Goal: Use online tool/utility: Utilize a website feature to perform a specific function

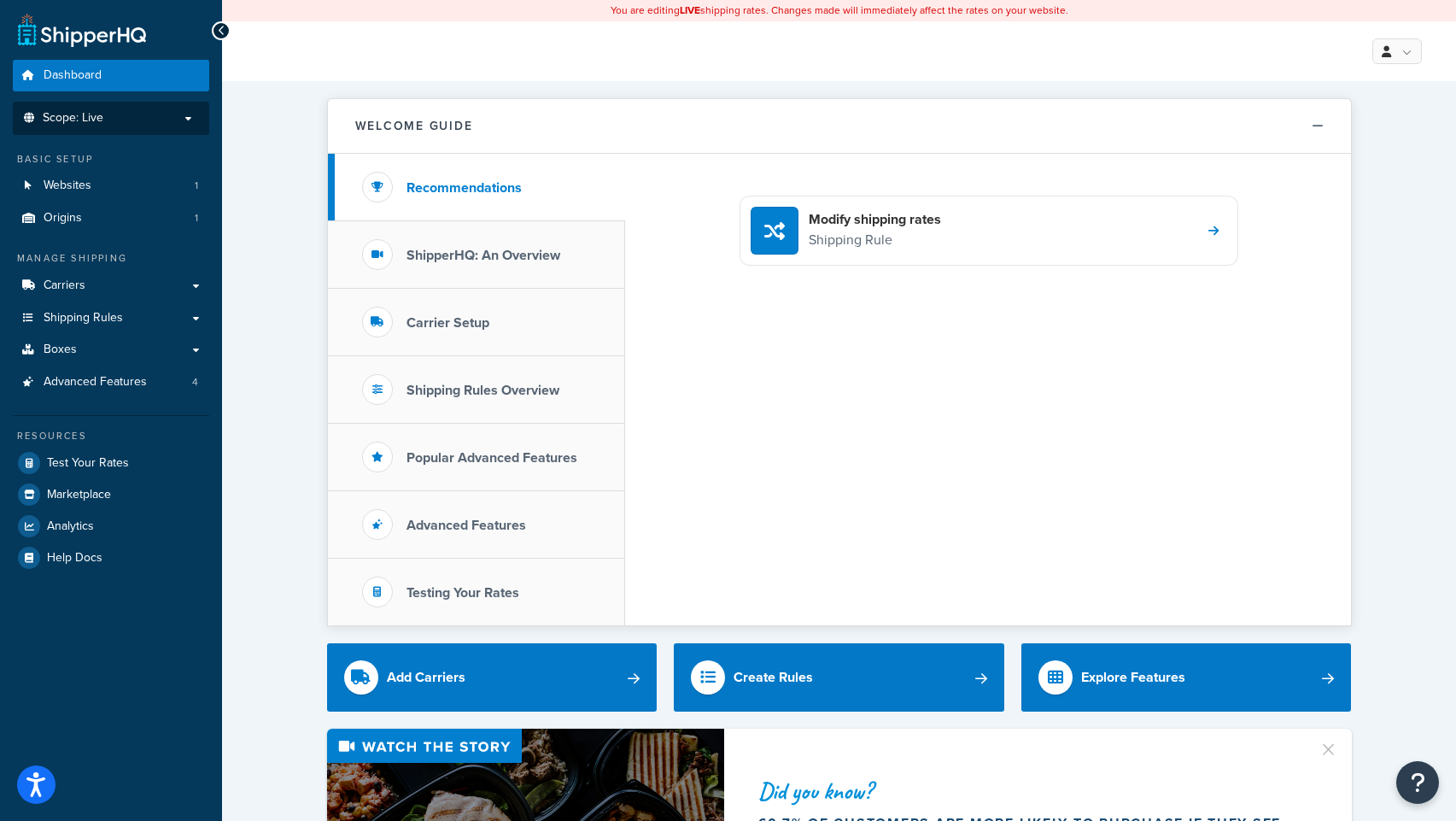
click at [77, 112] on span "Scope: Live" at bounding box center [73, 118] width 61 height 15
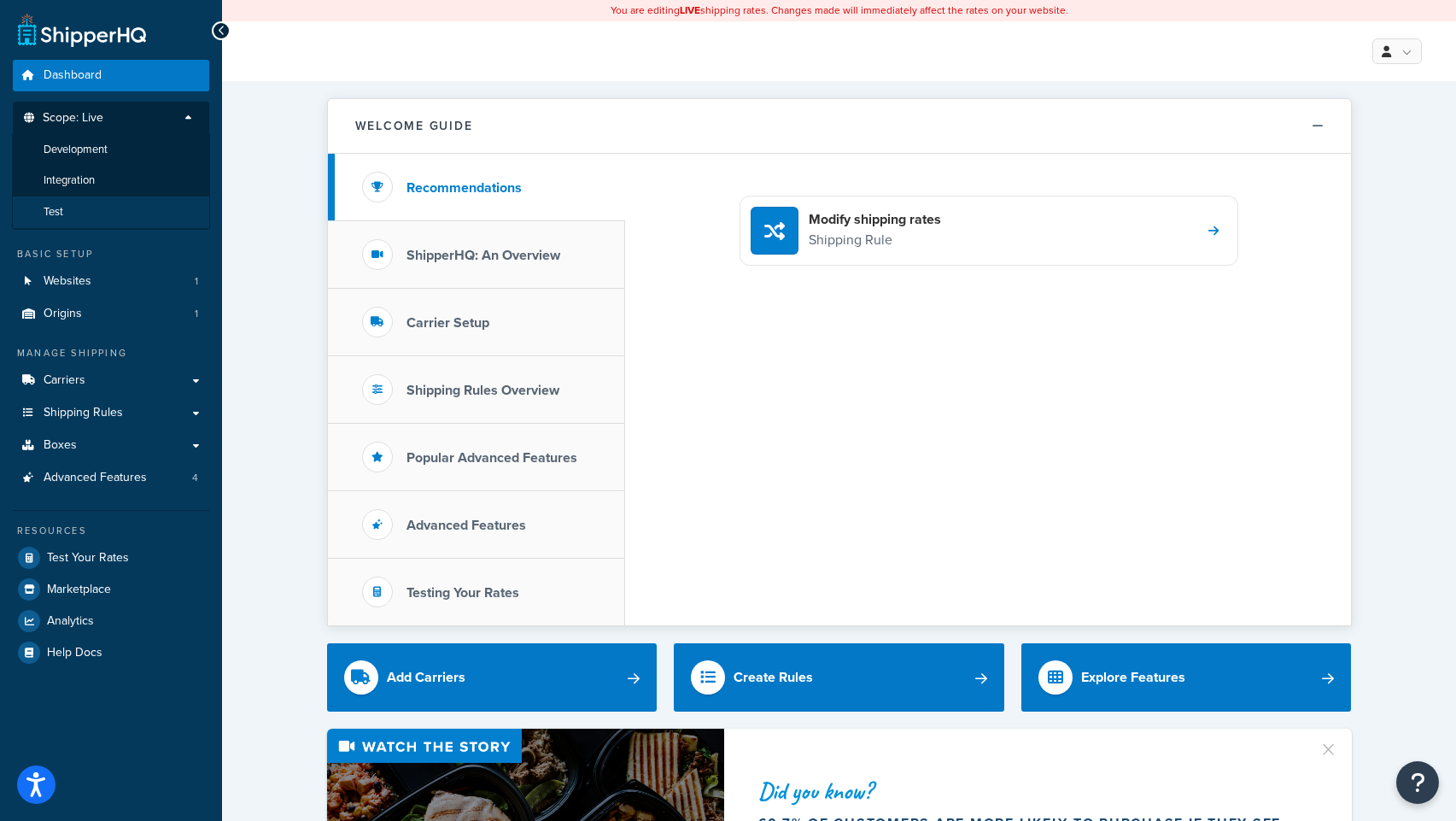
click at [81, 208] on li "Test" at bounding box center [110, 212] width 199 height 32
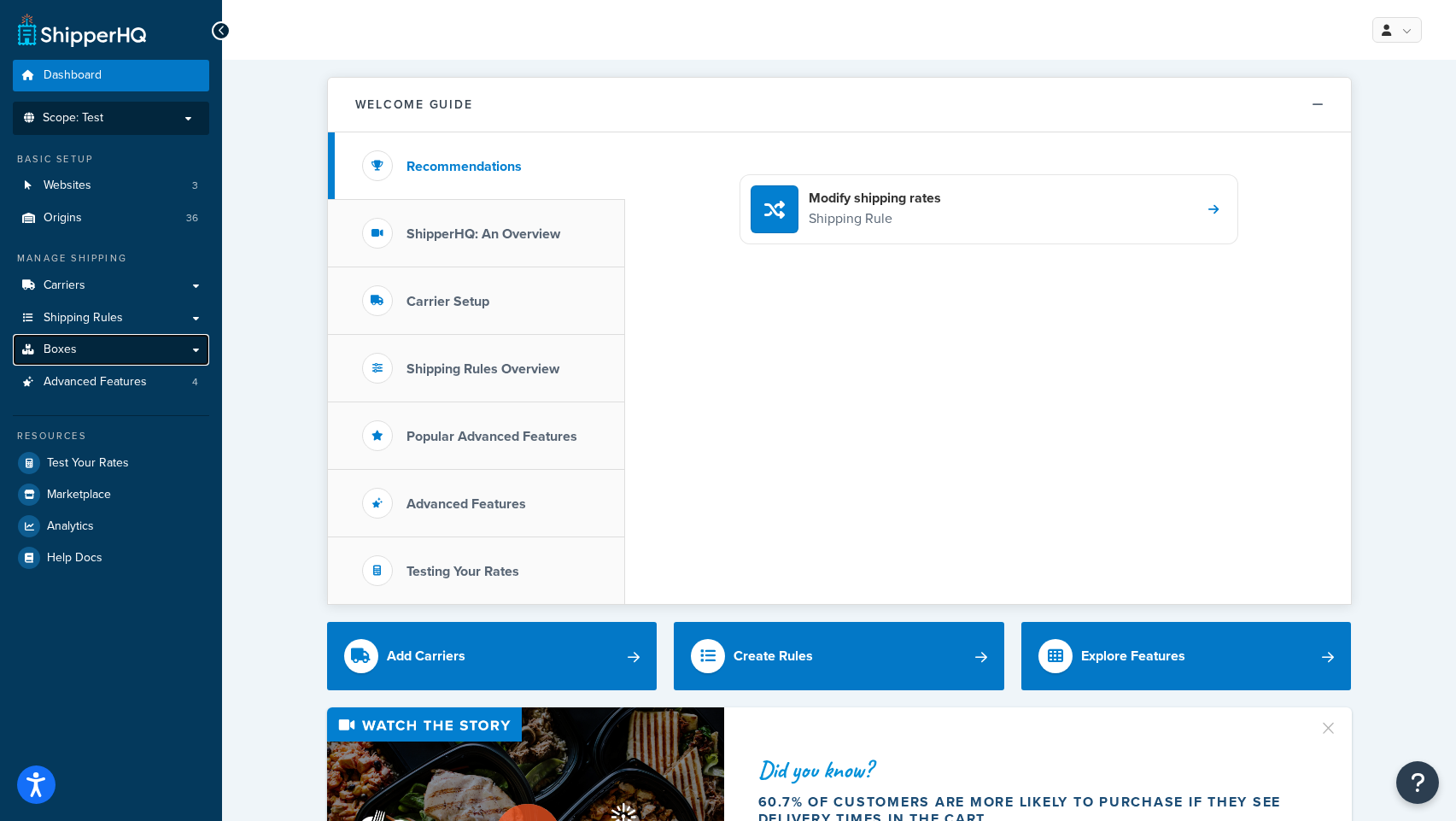
click at [56, 353] on span "Boxes" at bounding box center [60, 350] width 33 height 15
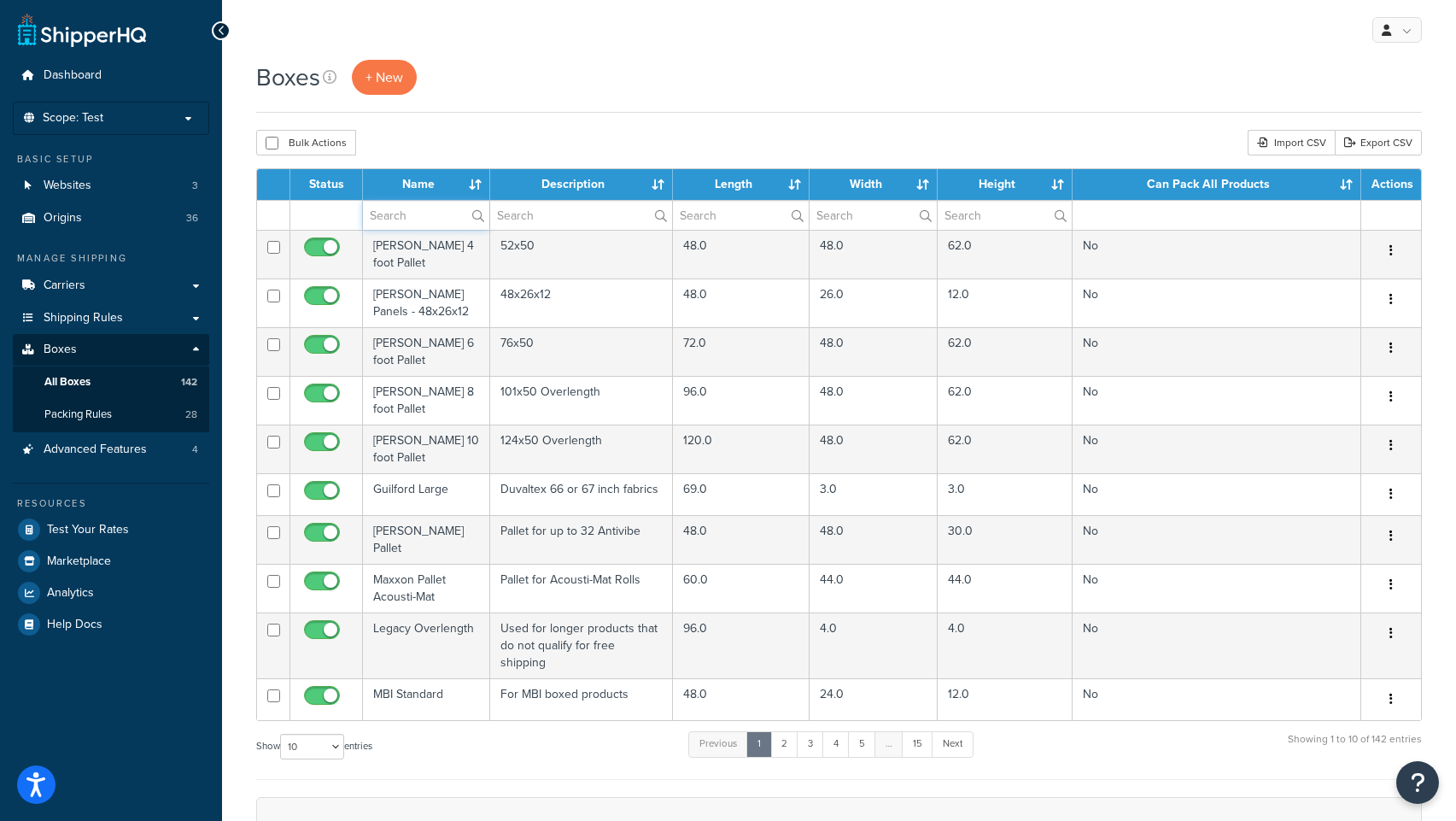
click at [391, 214] on input "text" at bounding box center [426, 215] width 126 height 29
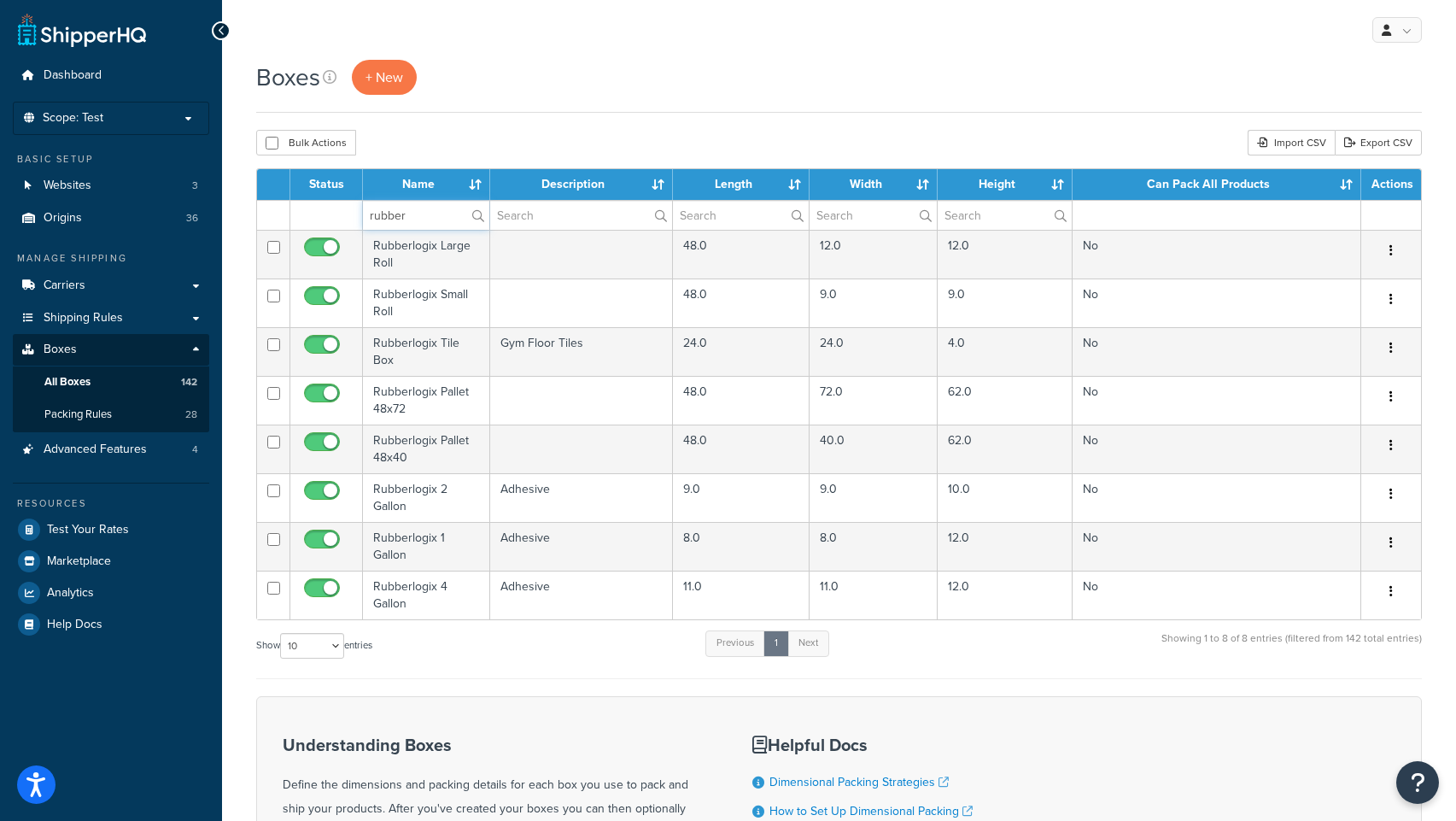
type input "rubber"
click at [566, 107] on div "Boxes + New" at bounding box center [838, 86] width 1165 height 53
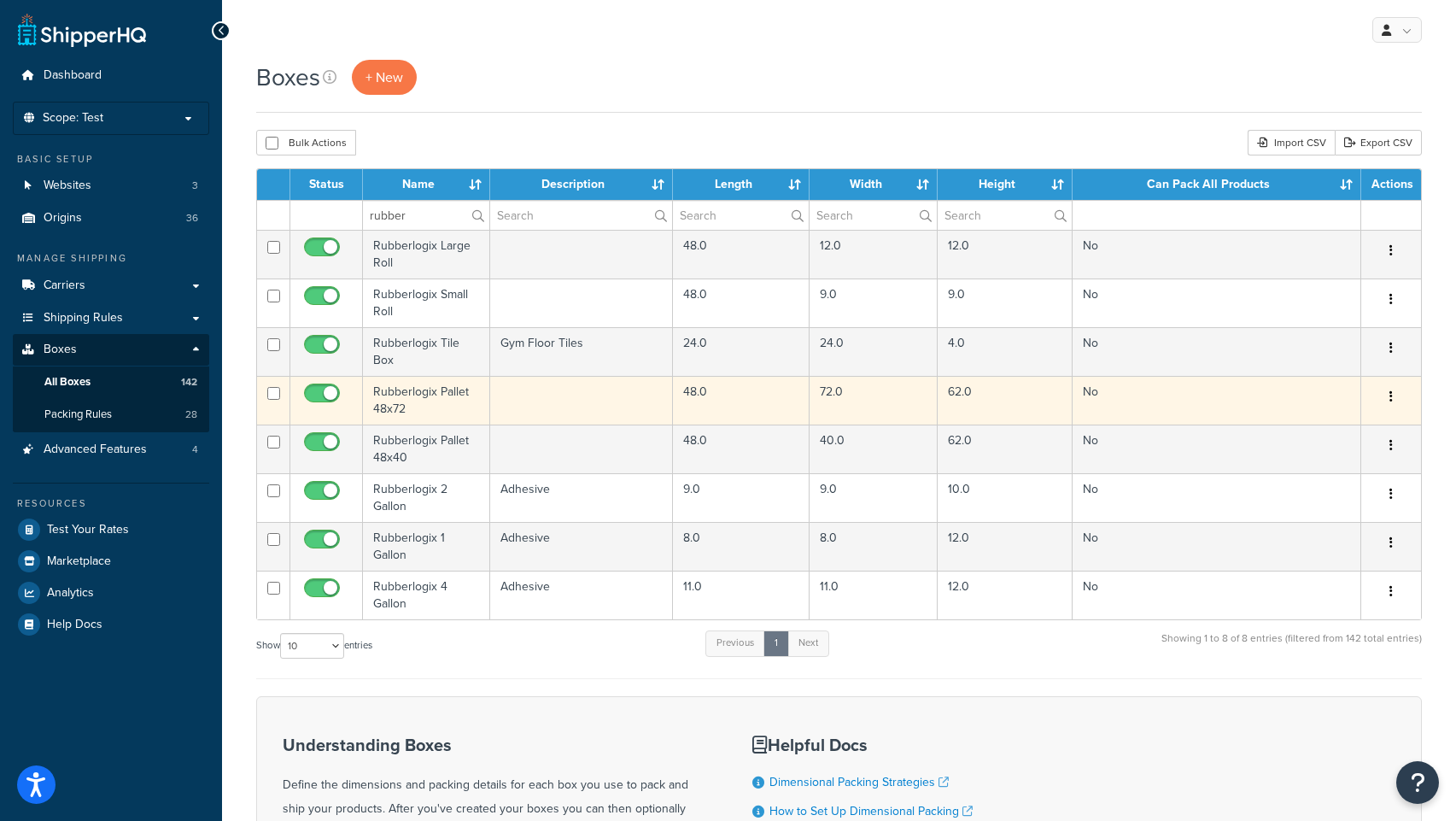
click at [408, 394] on td "Rubberlogix Pallet 48x72" at bounding box center [426, 400] width 127 height 48
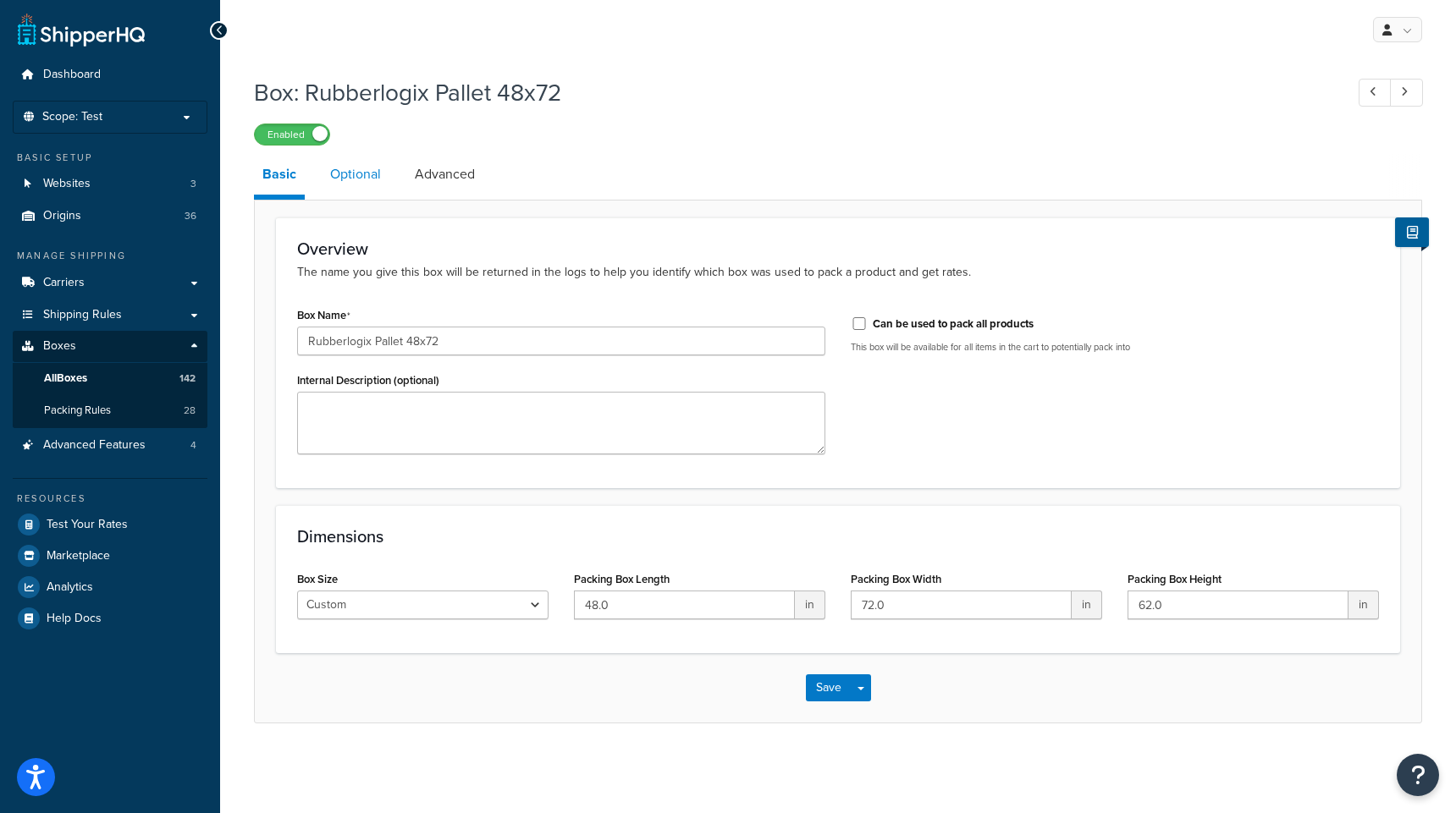
click at [341, 179] on link "Optional" at bounding box center [355, 174] width 68 height 40
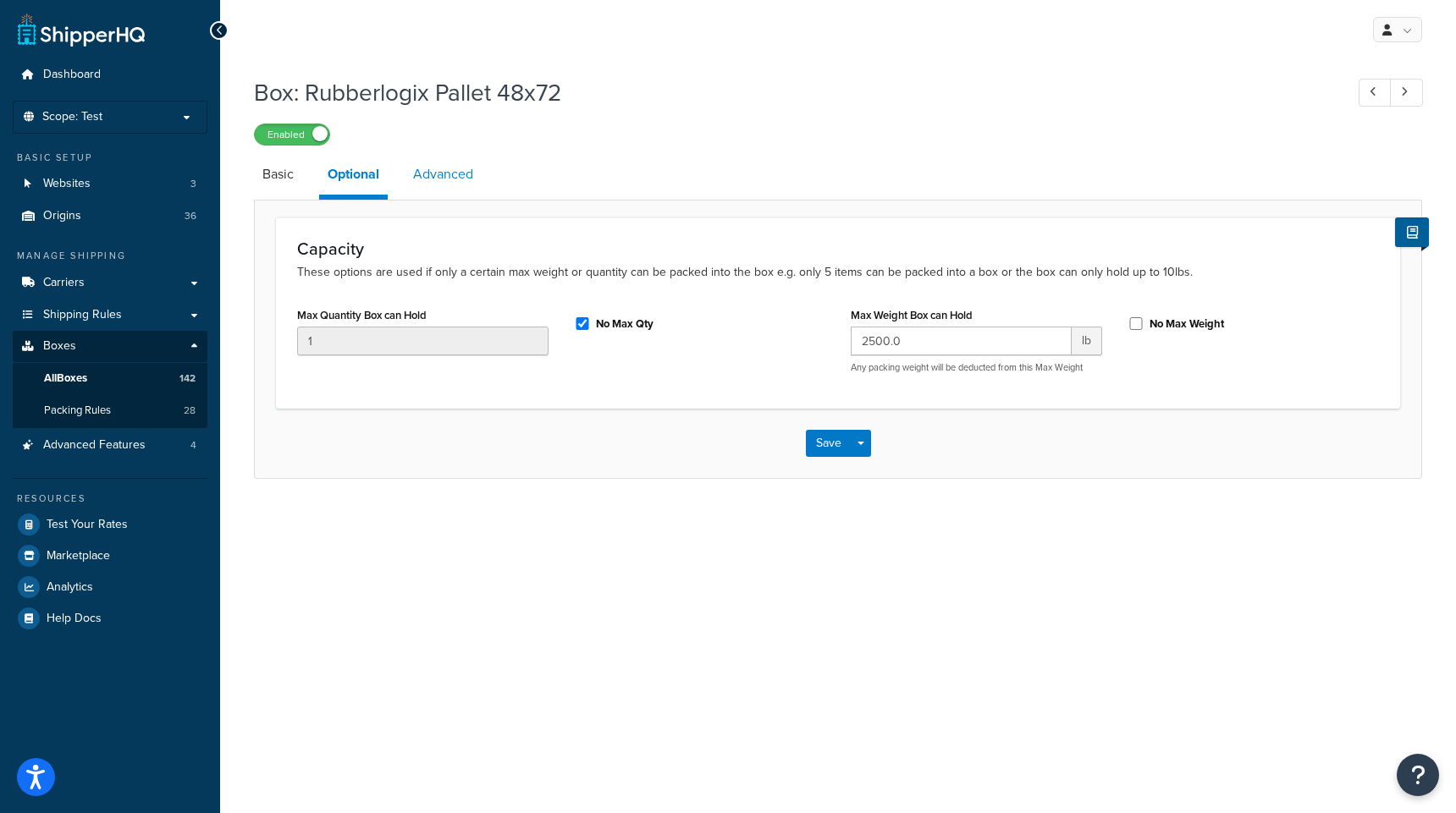
click at [447, 177] on link "Advanced" at bounding box center [443, 174] width 77 height 40
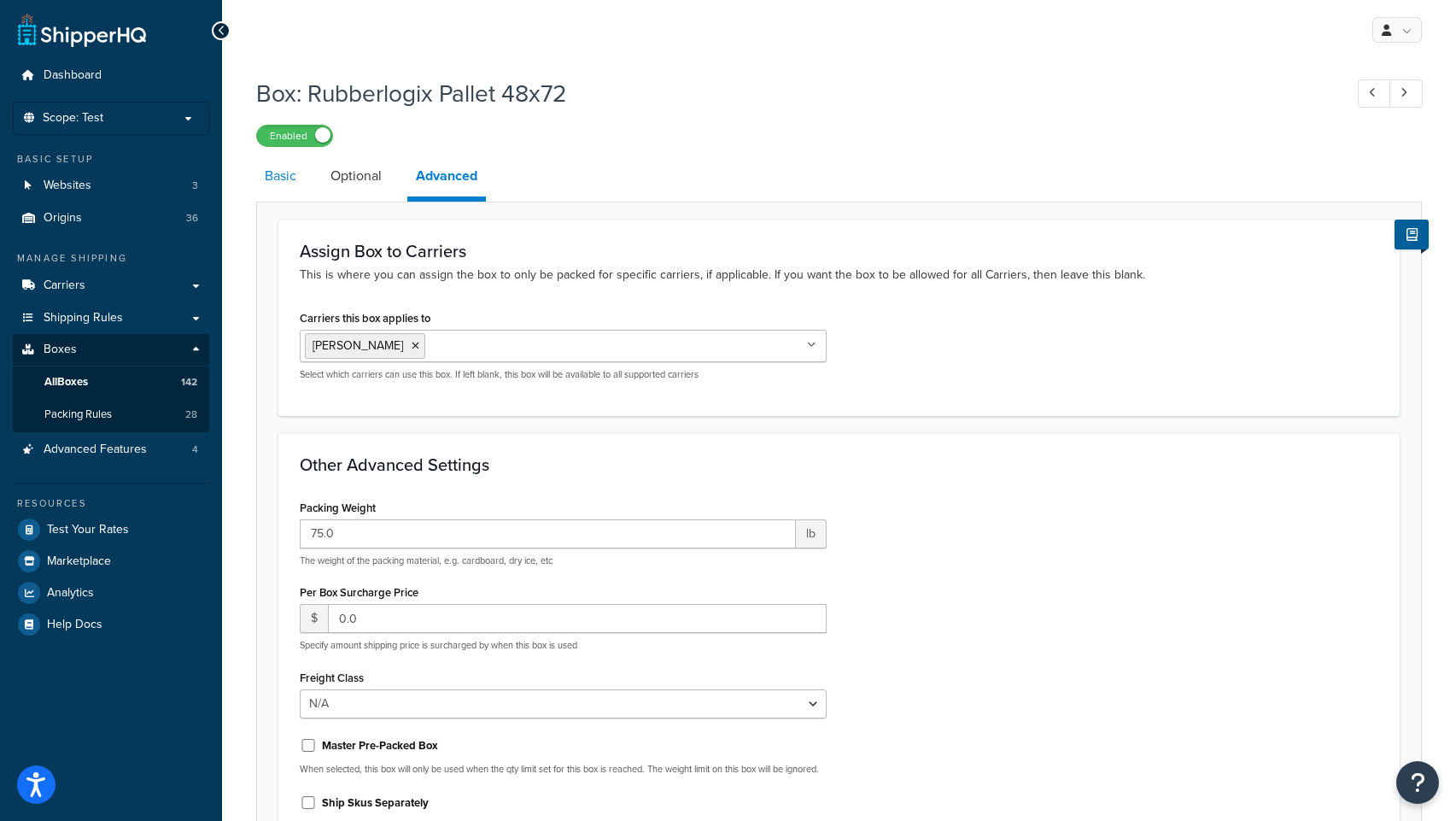
click at [270, 184] on link "Basic" at bounding box center [280, 175] width 48 height 41
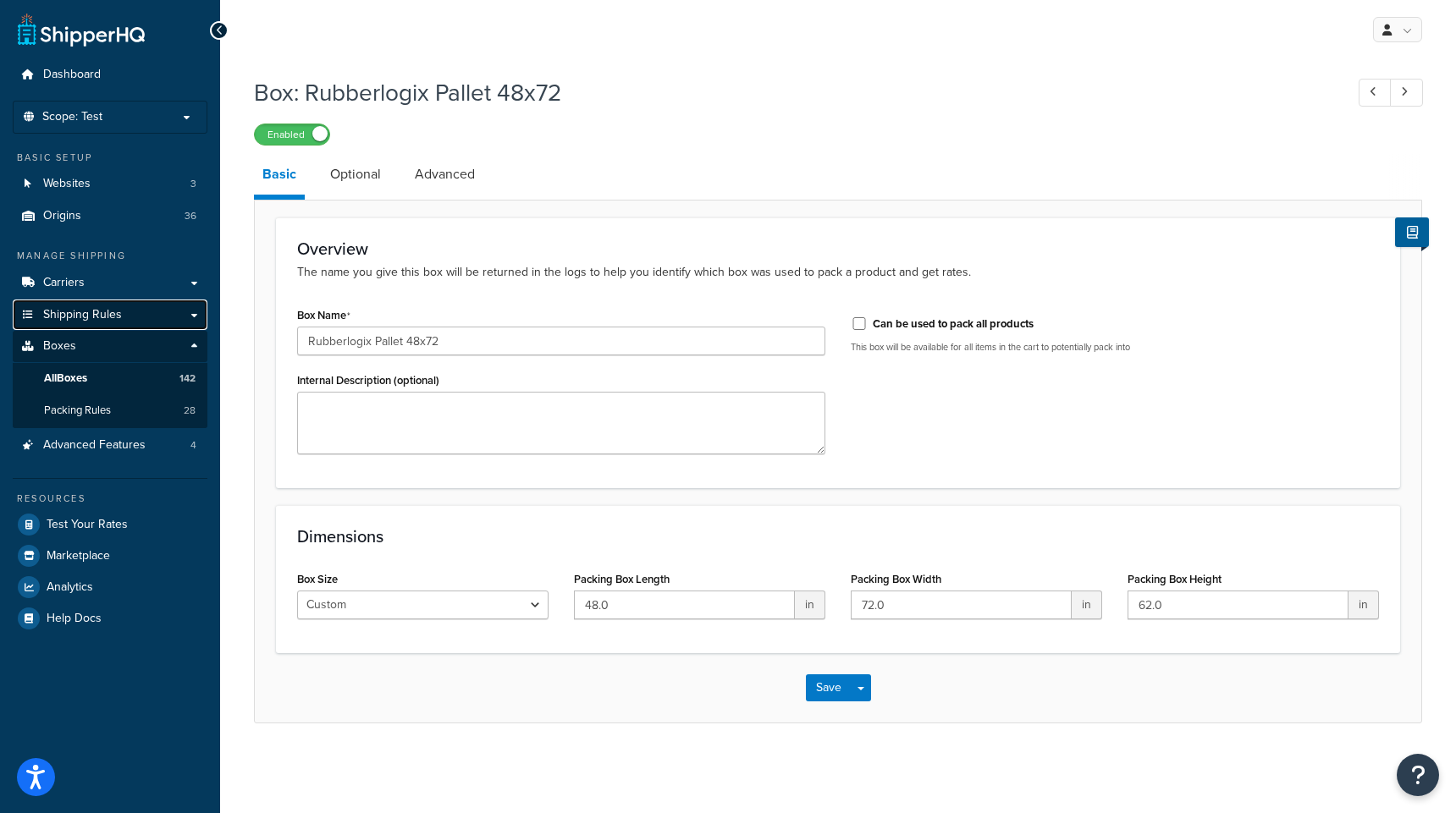
click at [75, 318] on span "Shipping Rules" at bounding box center [83, 315] width 79 height 14
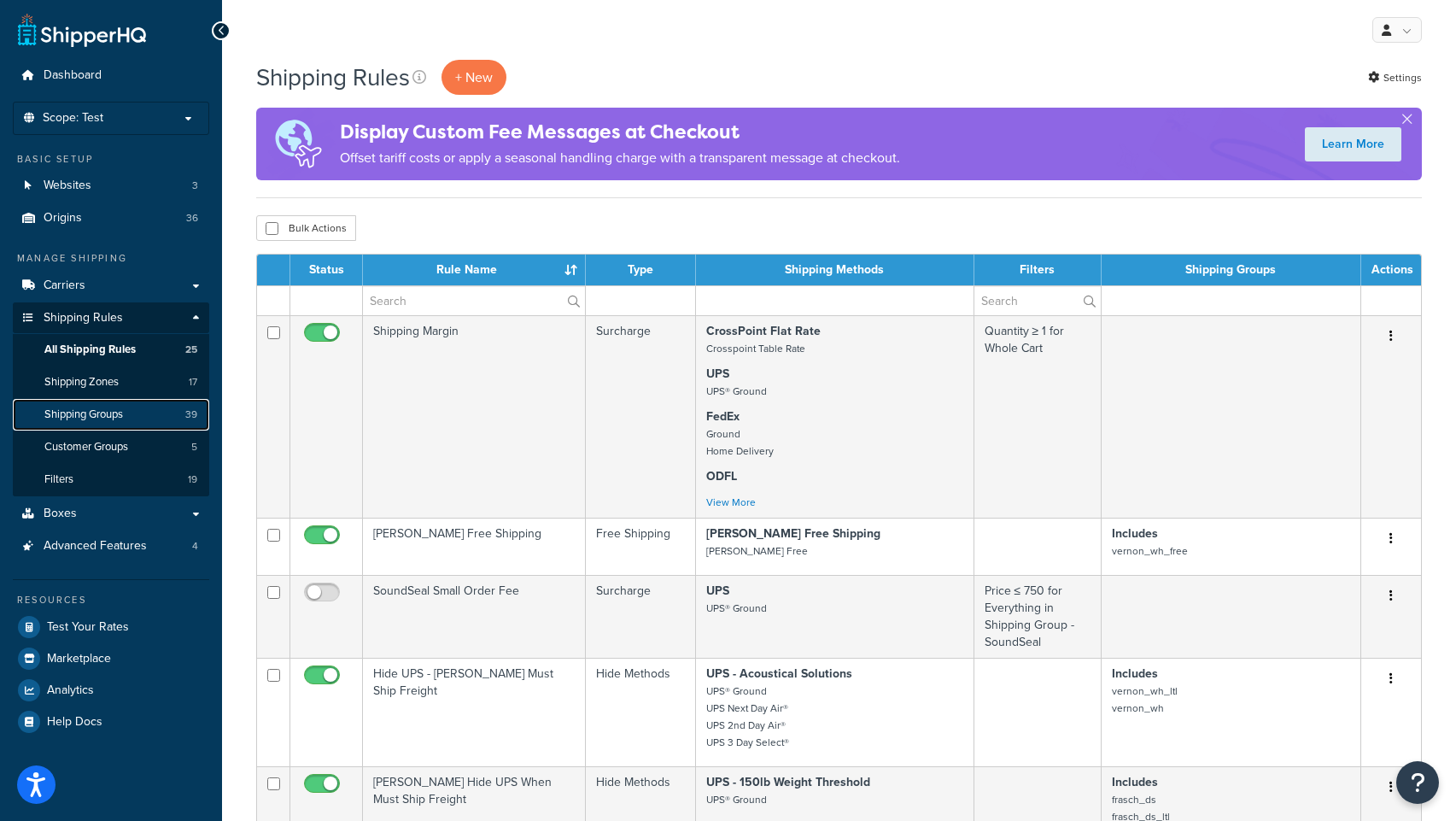
click at [102, 417] on span "Shipping Groups" at bounding box center [83, 415] width 78 height 15
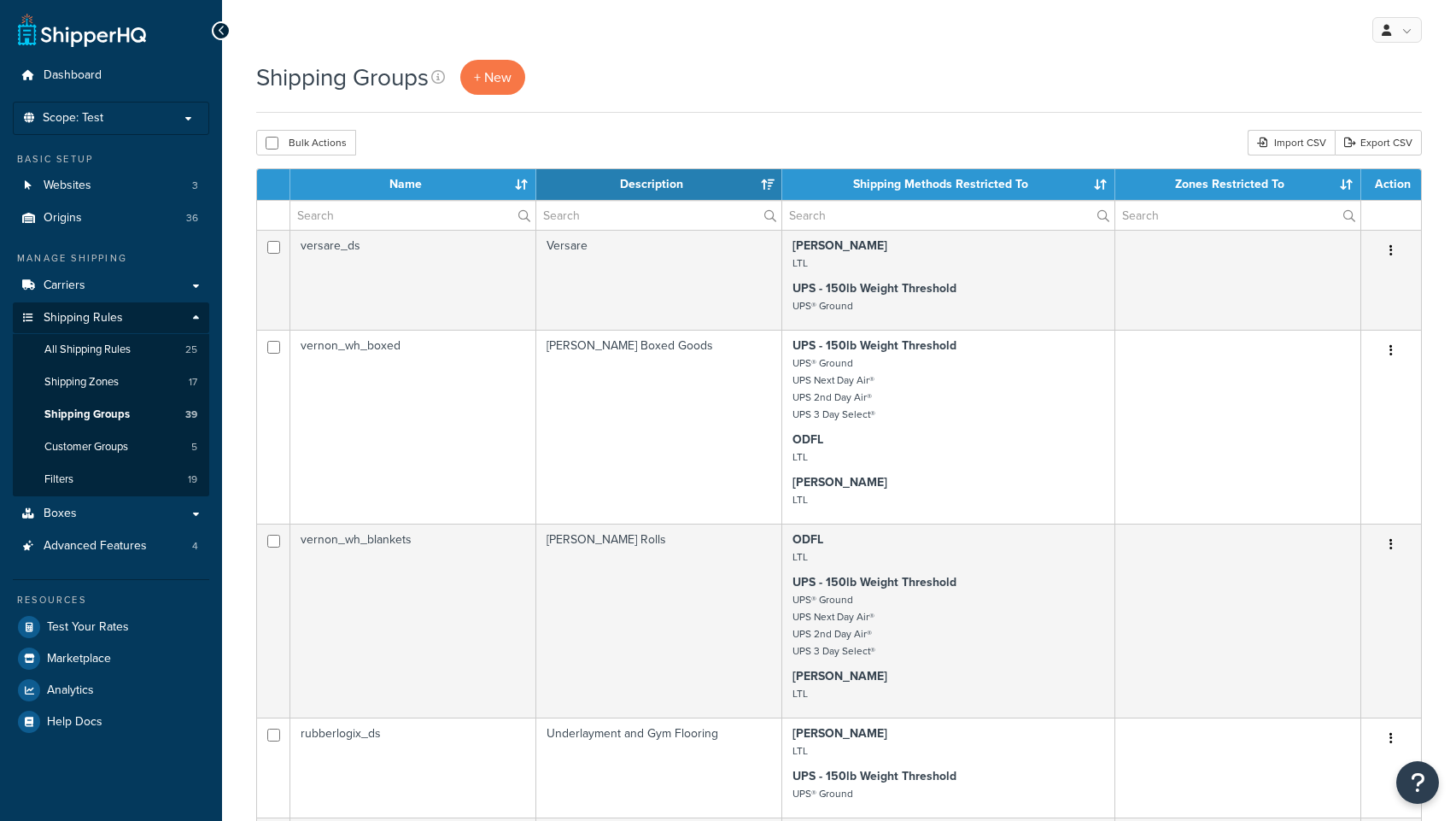
select select "15"
click at [343, 217] on input "text" at bounding box center [413, 215] width 245 height 29
type input "rubber"
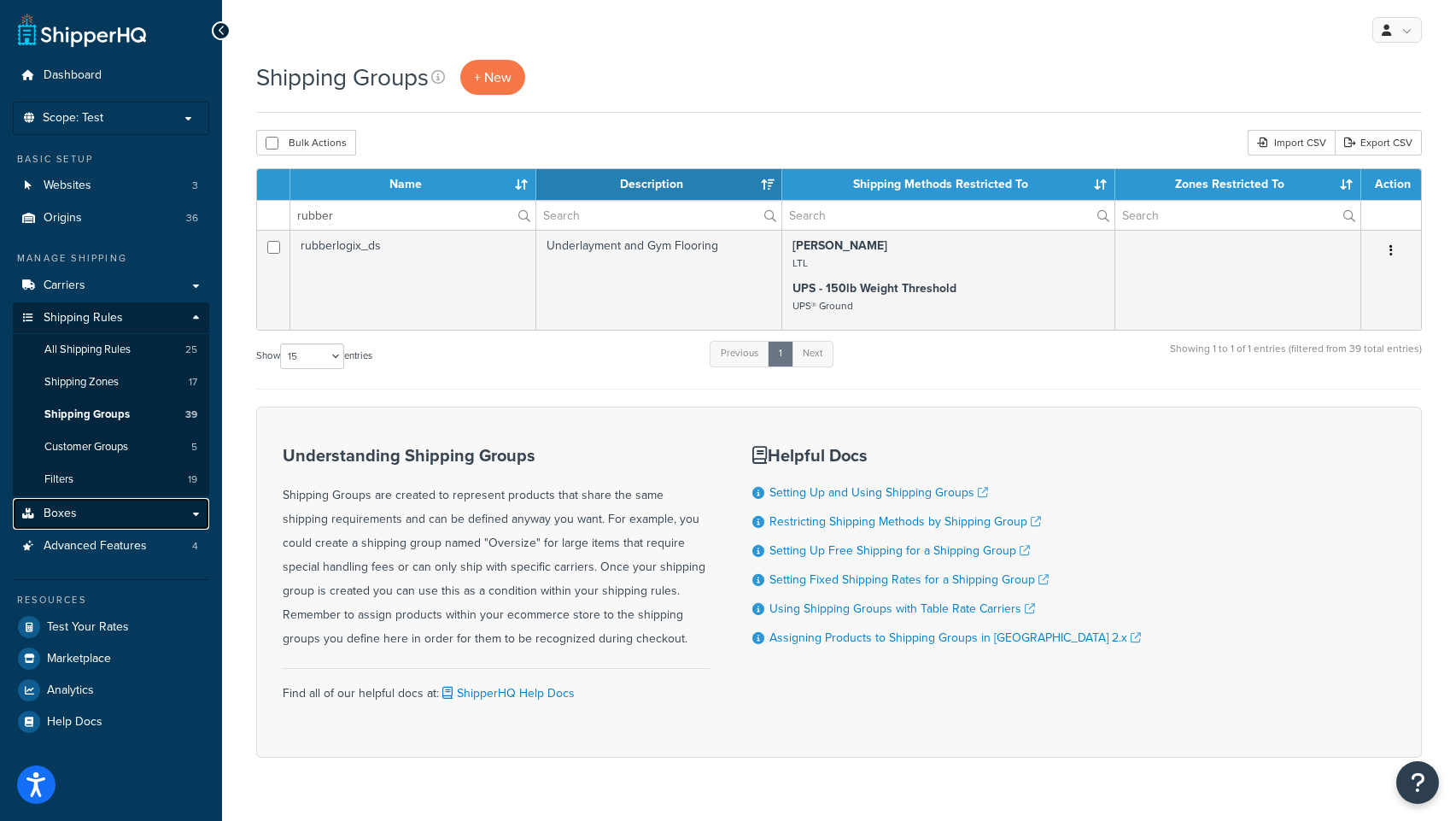
click at [66, 521] on span "Boxes" at bounding box center [60, 514] width 33 height 15
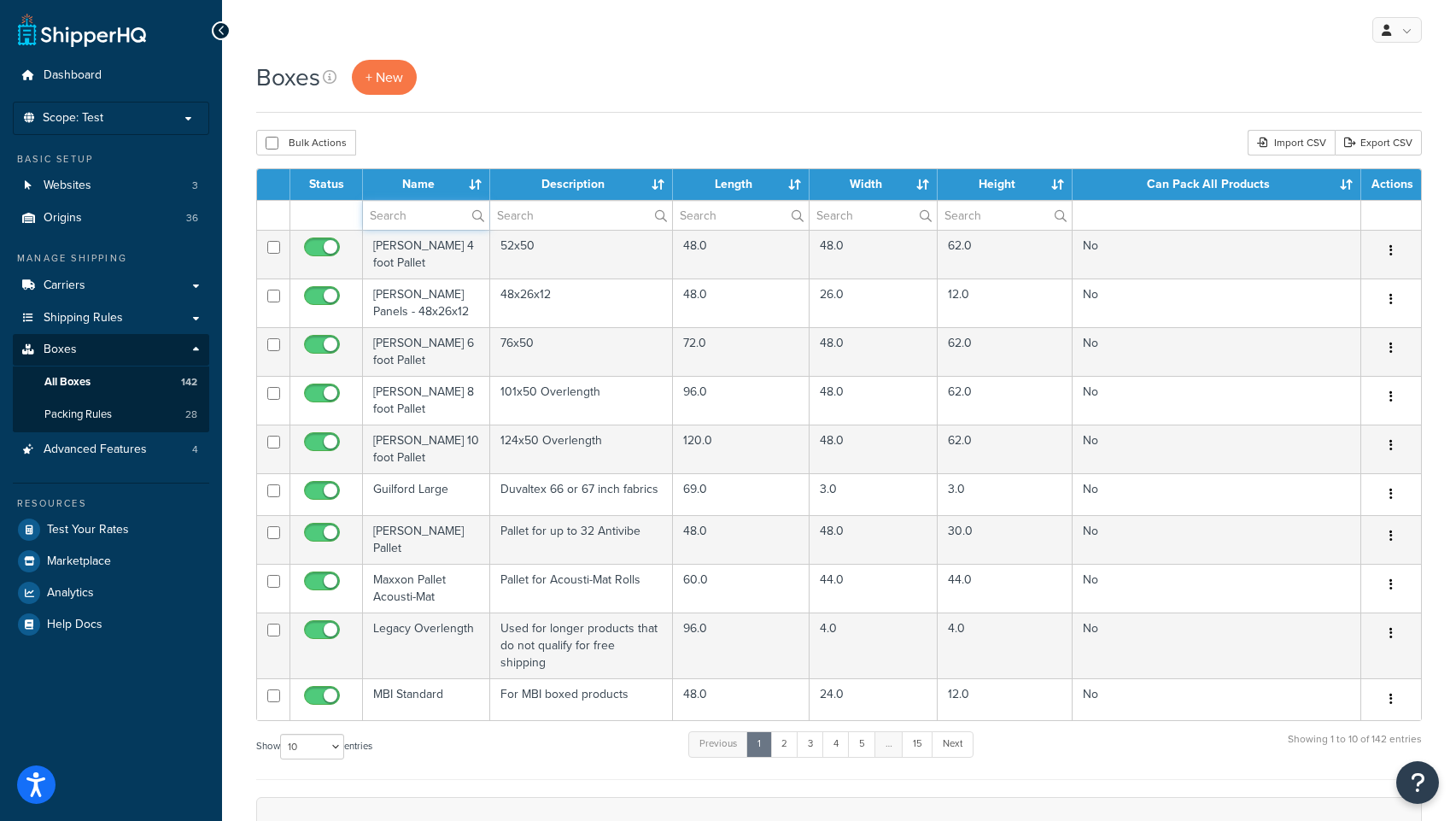
click at [400, 224] on input "text" at bounding box center [426, 215] width 126 height 29
type input "rubber"
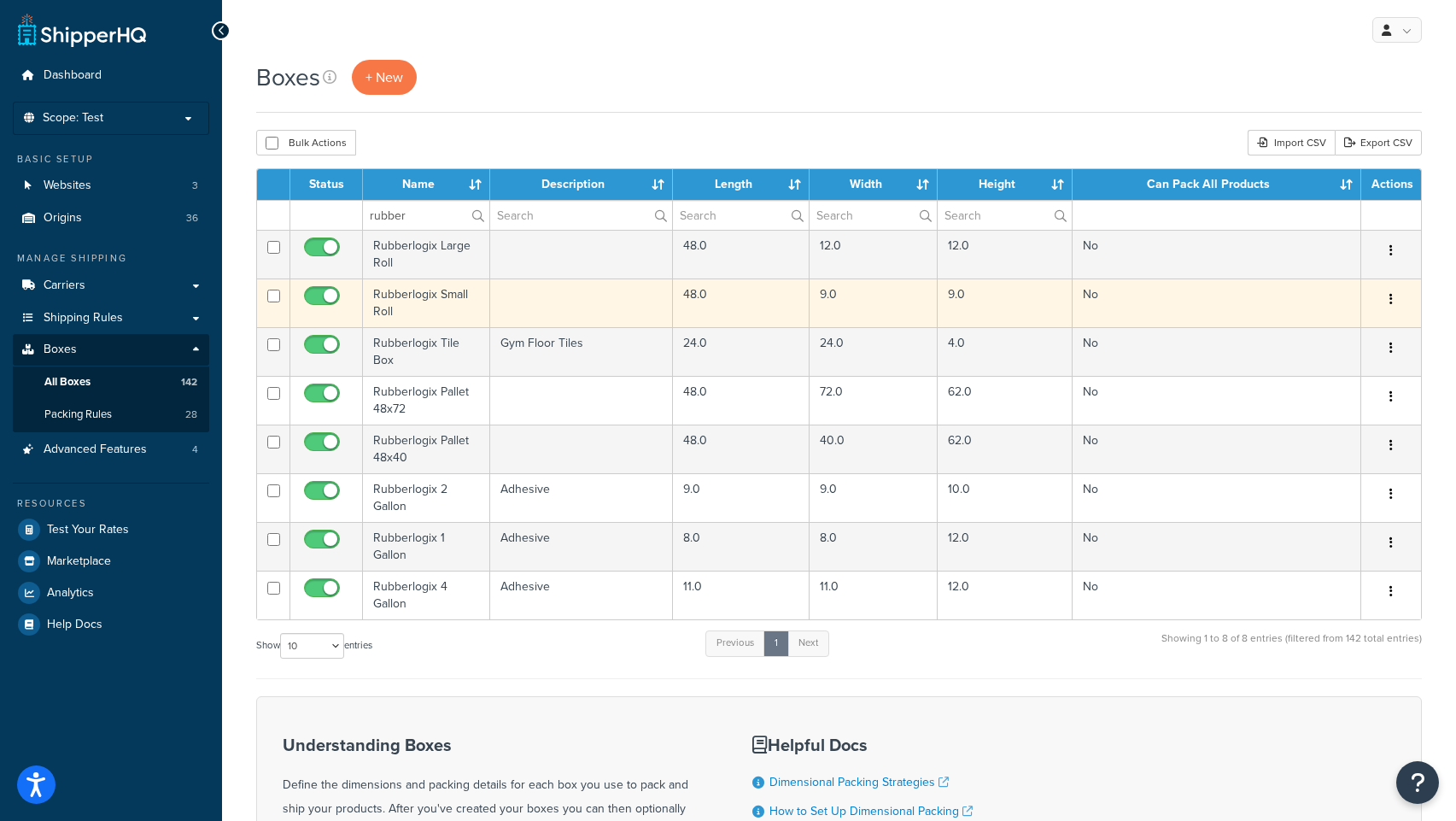
click at [401, 300] on td "Rubberlogix Small Roll" at bounding box center [426, 302] width 127 height 48
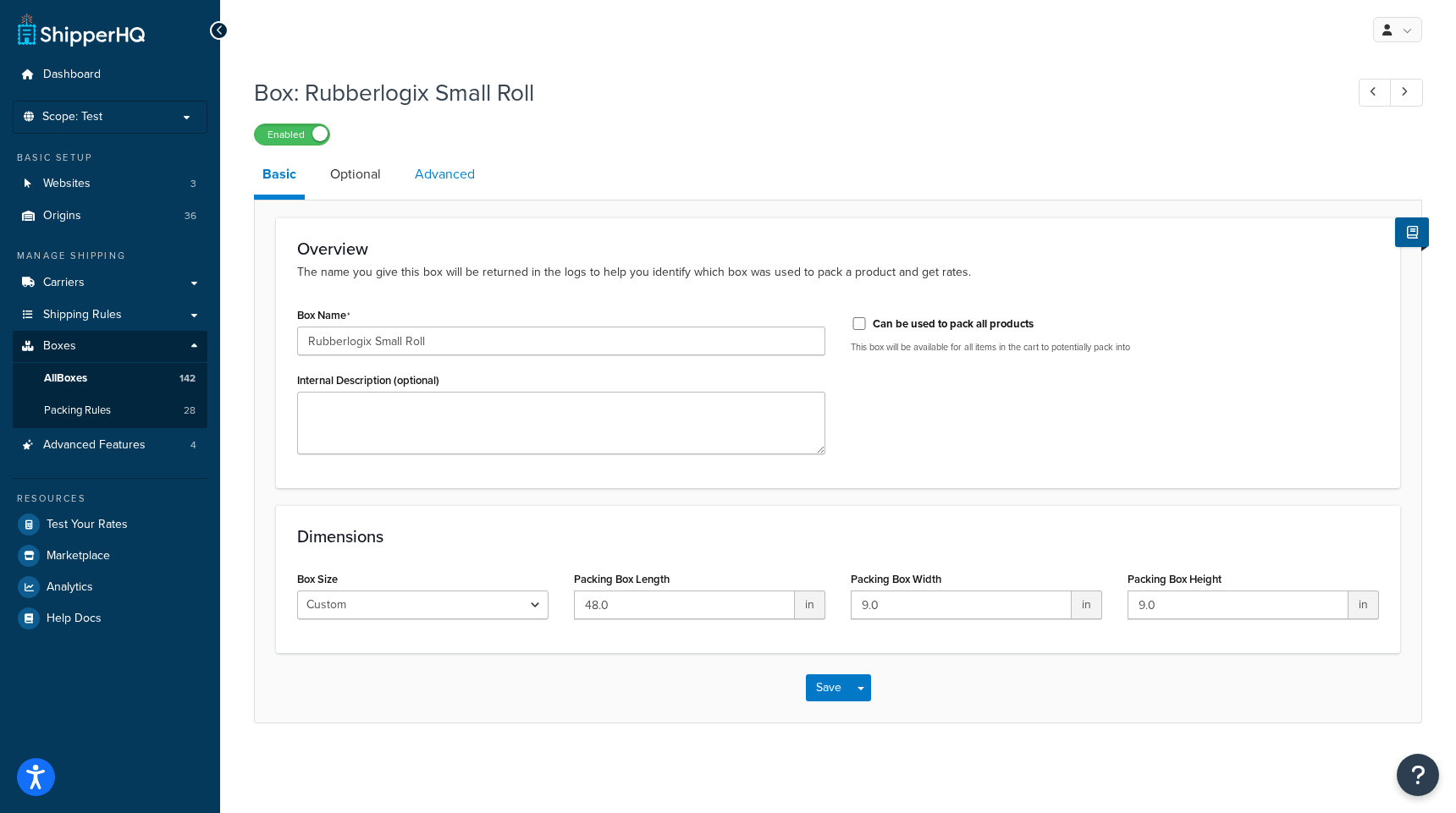
click at [425, 185] on link "Advanced" at bounding box center [445, 174] width 77 height 40
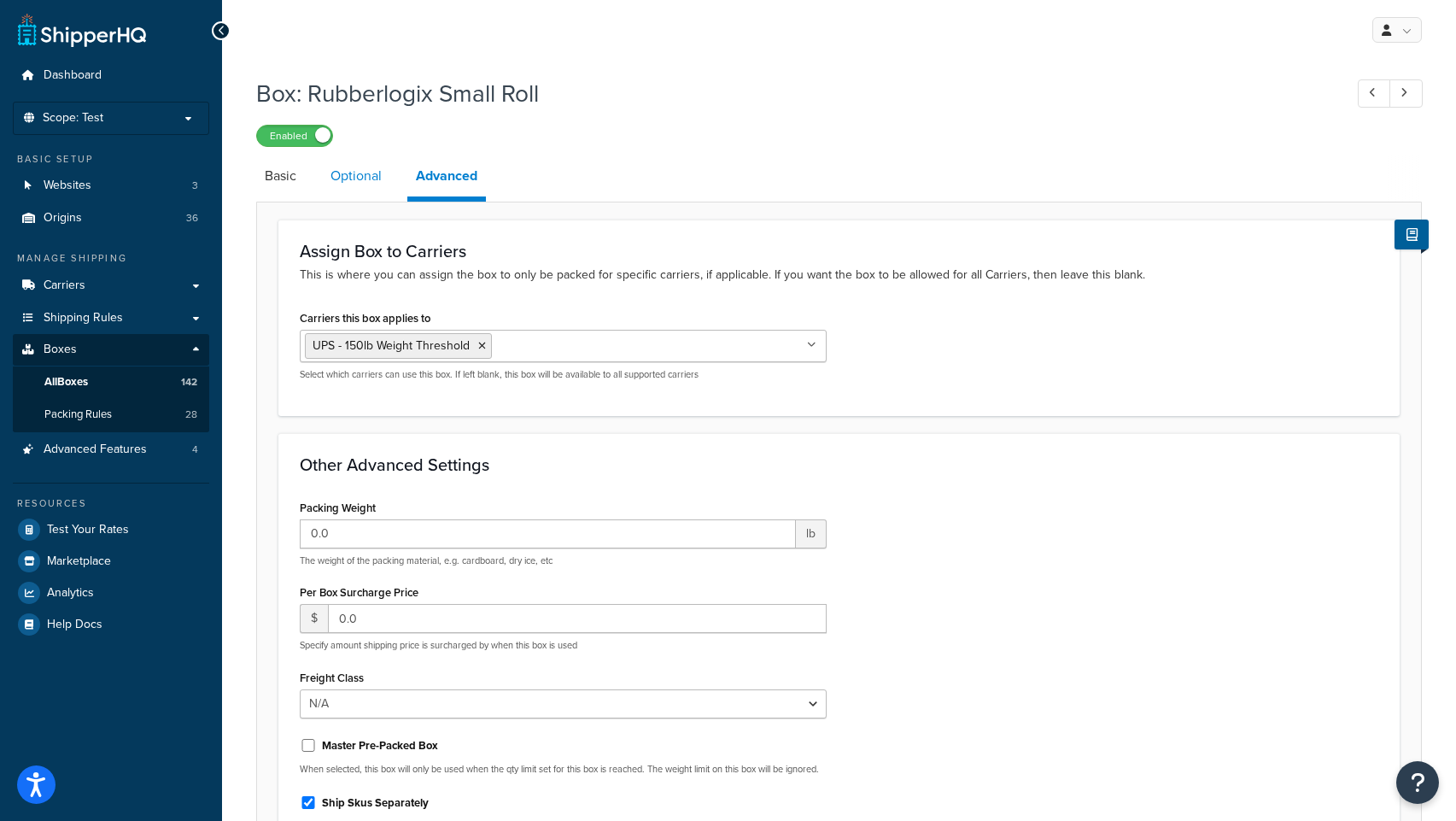
click at [363, 186] on link "Optional" at bounding box center [356, 175] width 69 height 41
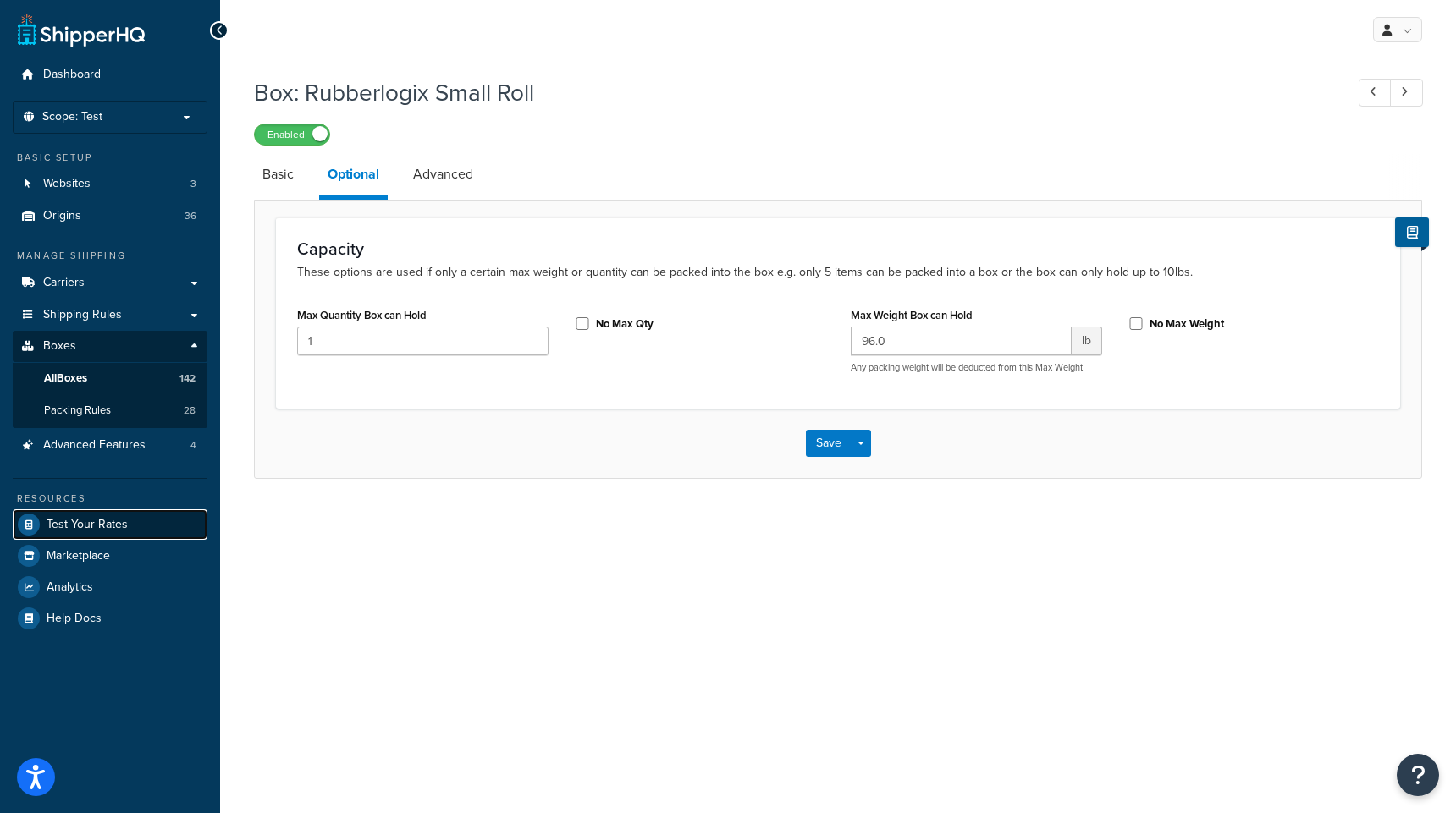
click at [104, 531] on span "Test Your Rates" at bounding box center [86, 525] width 82 height 14
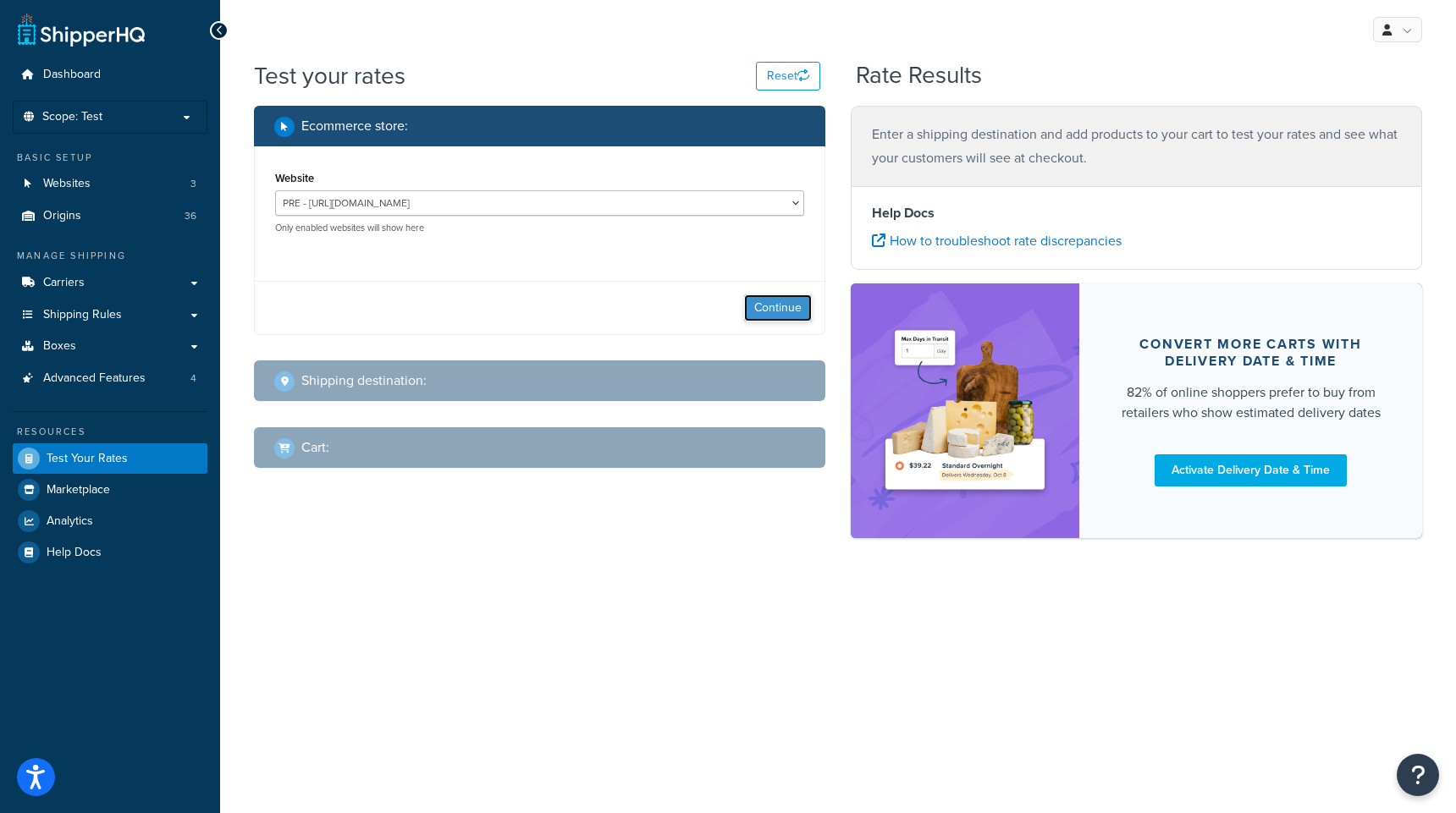
click at [783, 317] on button "Continue" at bounding box center [778, 308] width 68 height 27
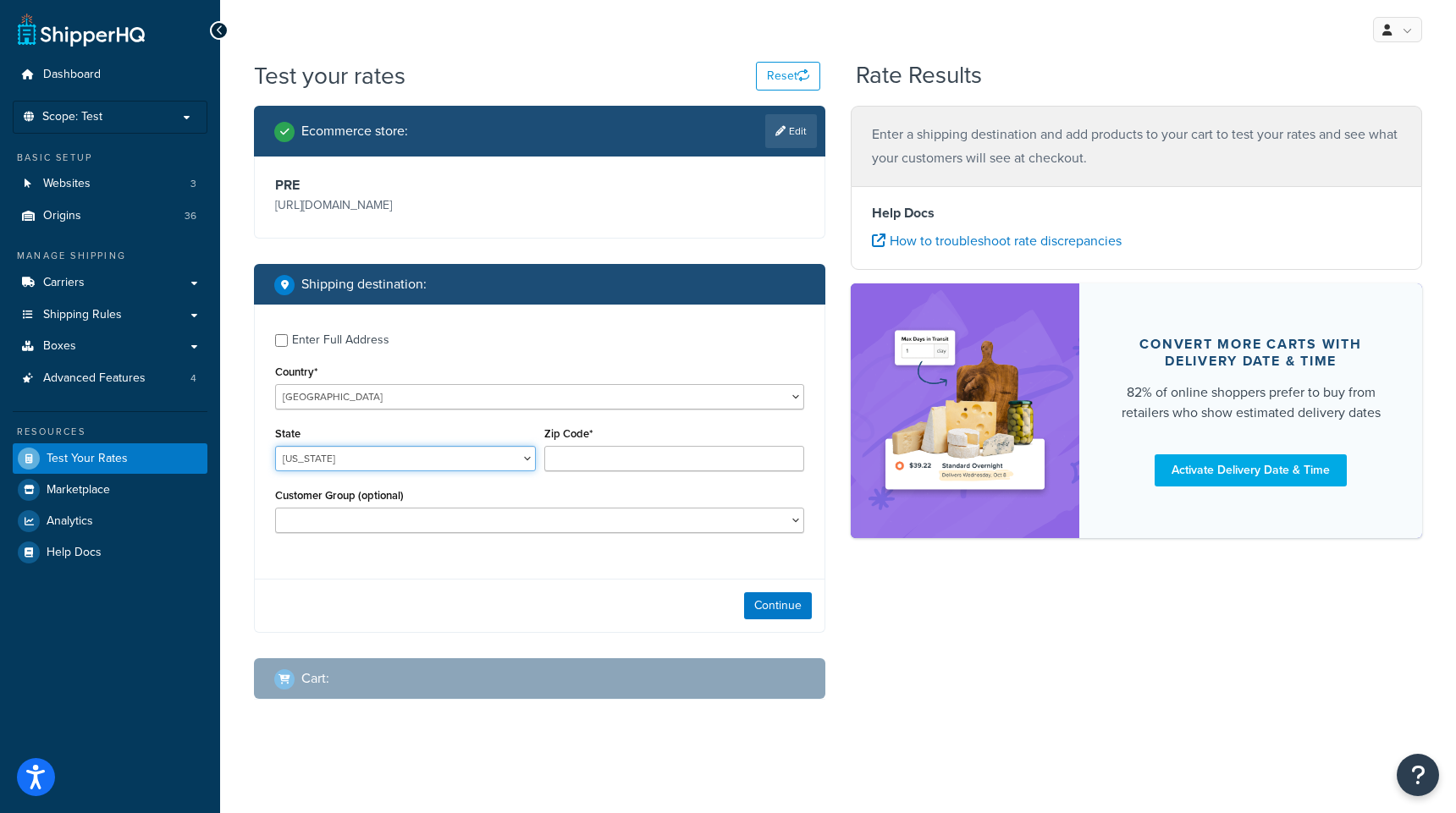
click at [343, 455] on select "[US_STATE] [US_STATE] [US_STATE] [US_STATE] [US_STATE] Armed Forces Americas Ar…" at bounding box center [406, 459] width 261 height 25
select select "NY"
click at [276, 446] on select "[US_STATE] [US_STATE] [US_STATE] [US_STATE] [US_STATE] Armed Forces Americas Ar…" at bounding box center [406, 459] width 261 height 25
click at [585, 459] on input "Zip Code*" at bounding box center [675, 459] width 261 height 25
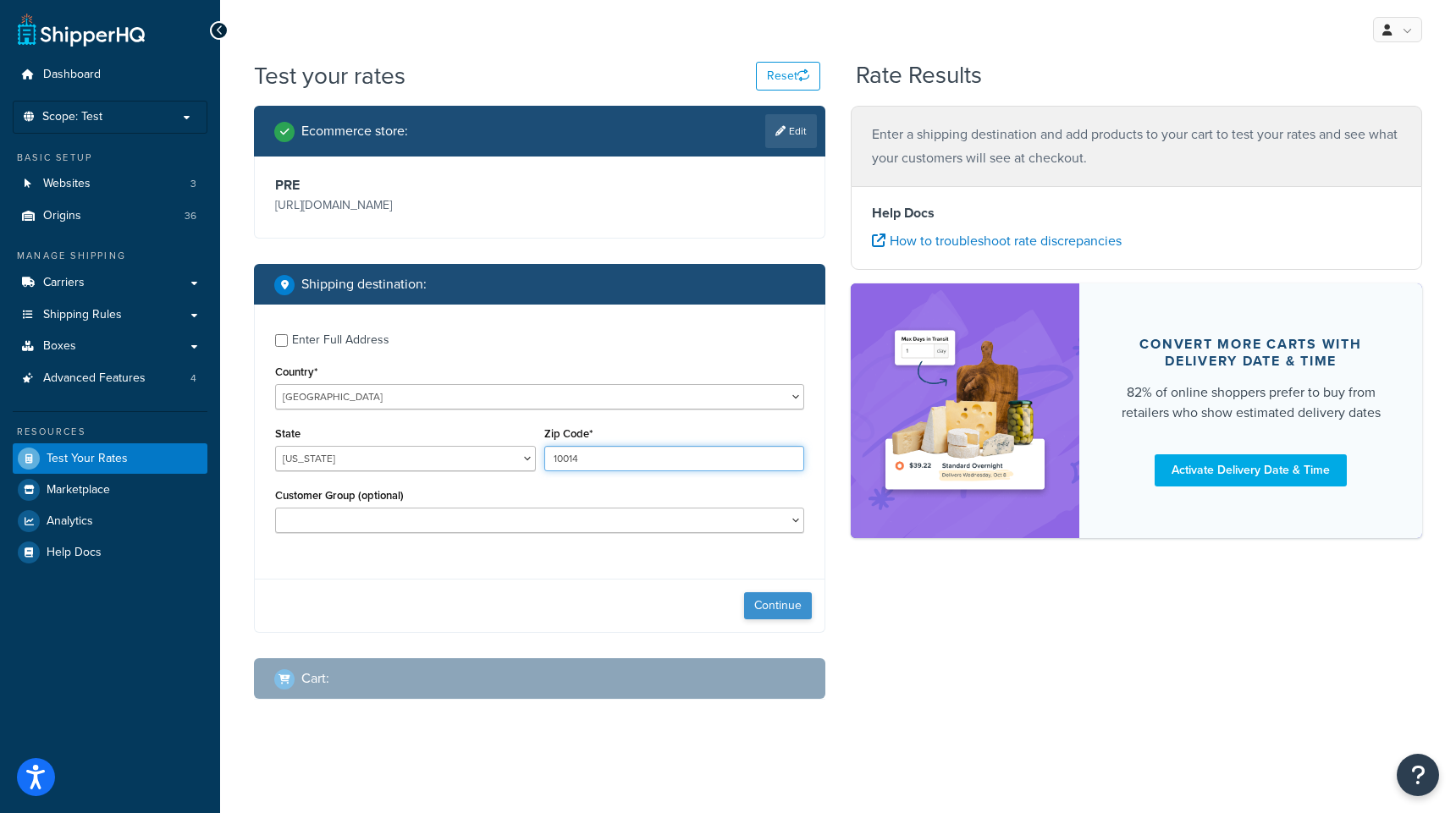
type input "10014"
click at [781, 603] on button "Continue" at bounding box center [778, 606] width 68 height 27
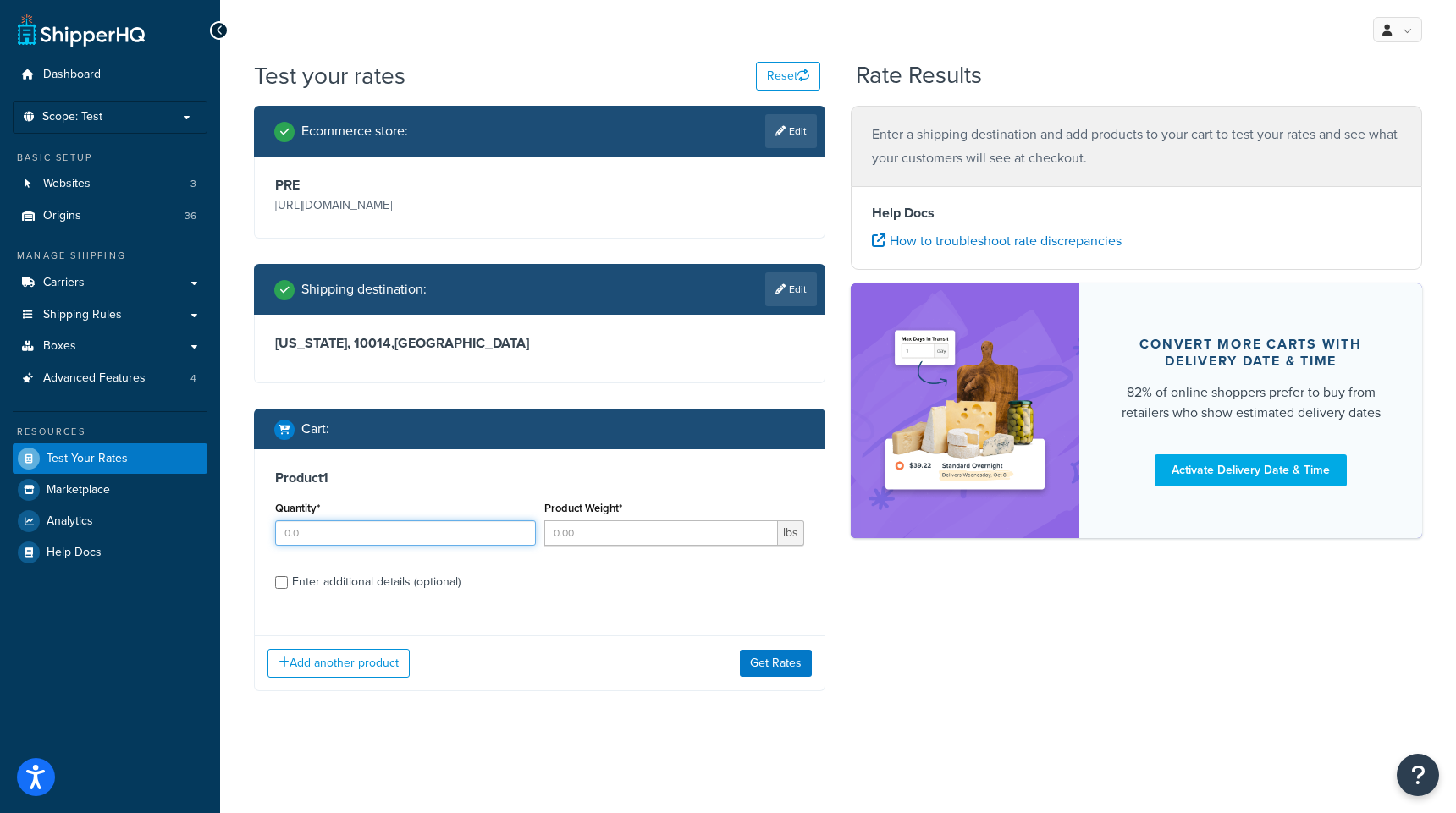
click at [311, 535] on input "Quantity*" at bounding box center [406, 533] width 261 height 25
type input "1"
type input "36"
click at [282, 584] on input "Enter additional details (optional)" at bounding box center [281, 582] width 12 height 12
checkbox input "true"
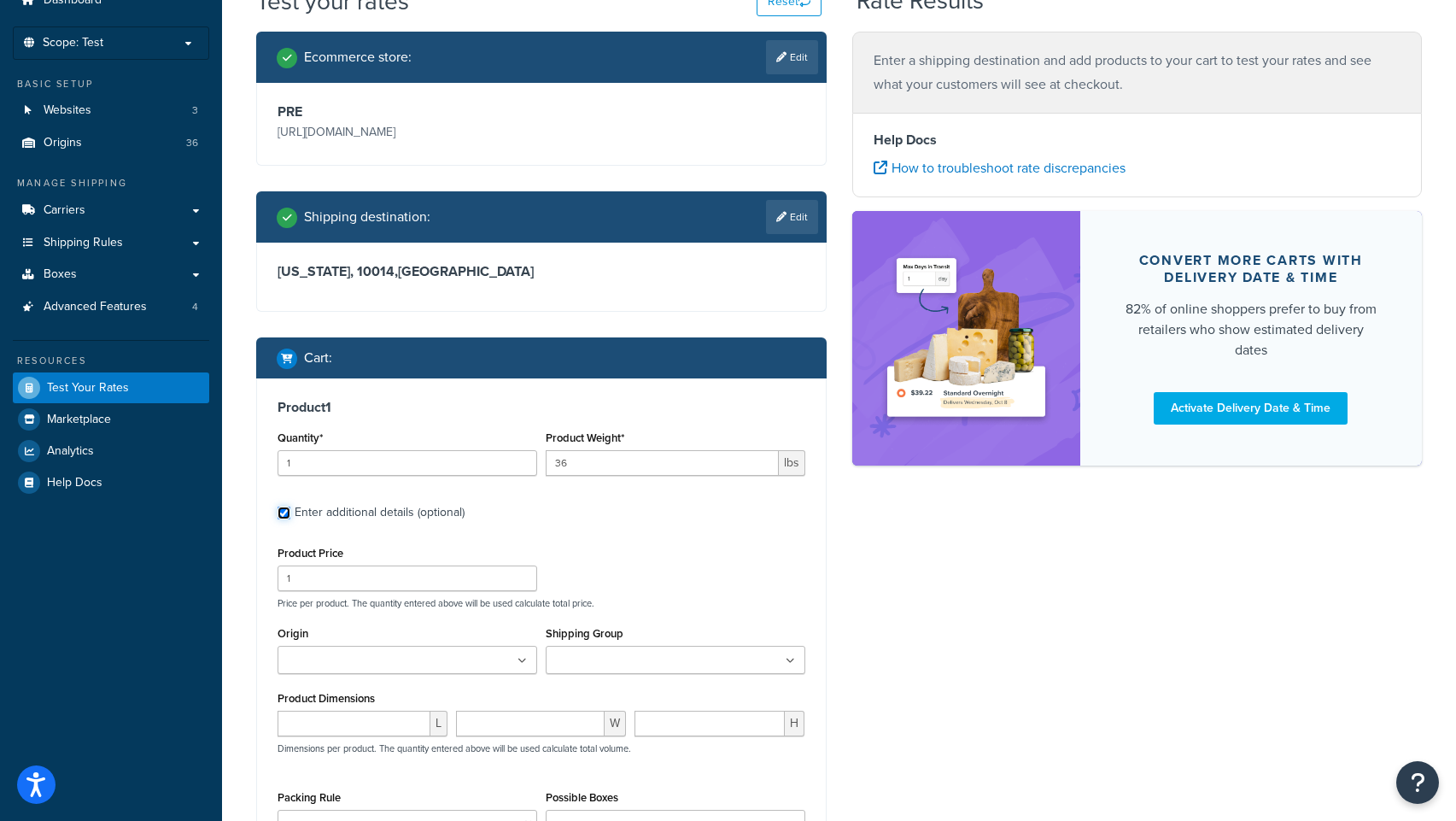
scroll to position [86, 0]
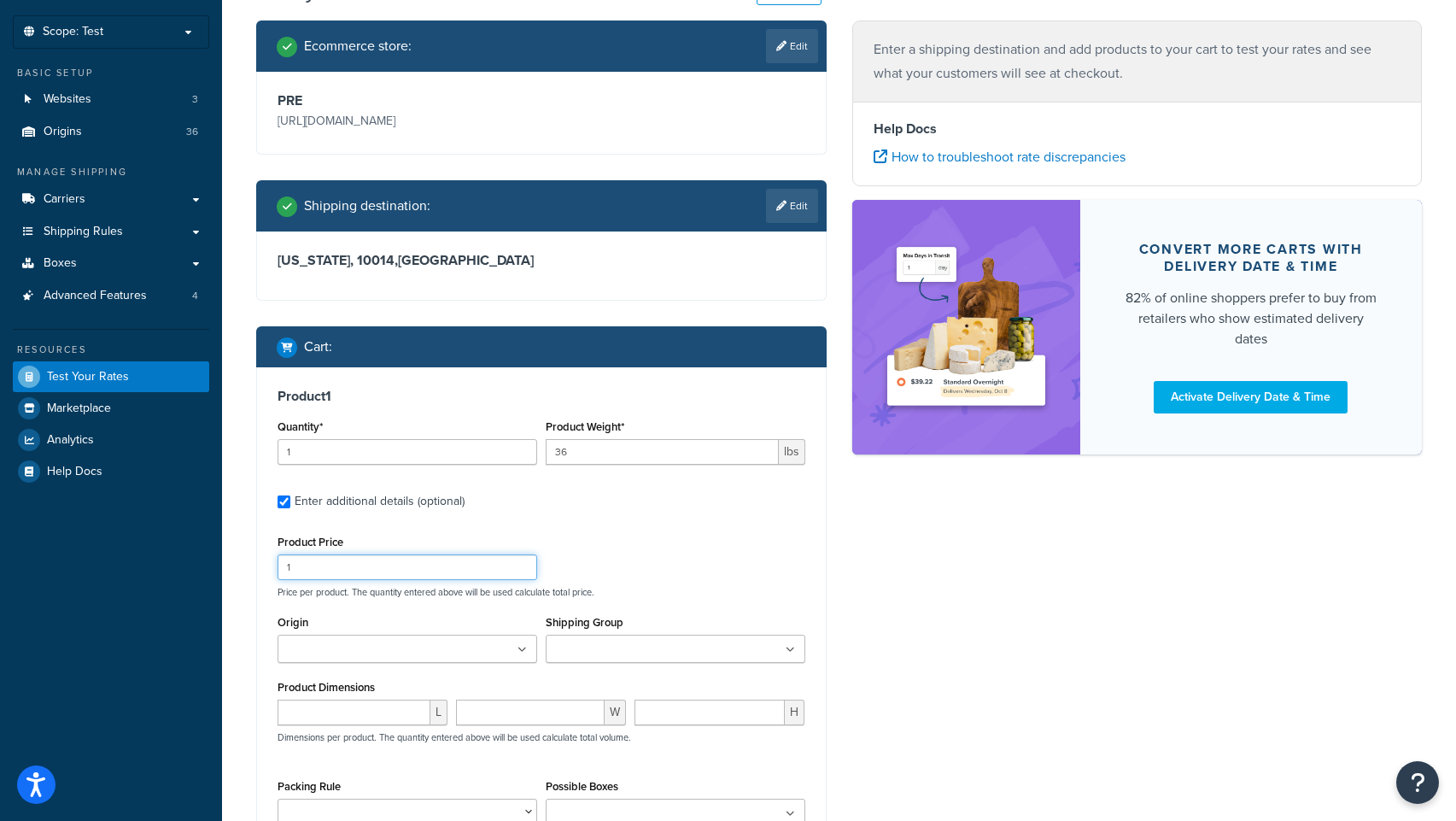
click at [346, 573] on input "1" at bounding box center [408, 567] width 260 height 25
type input "149.99"
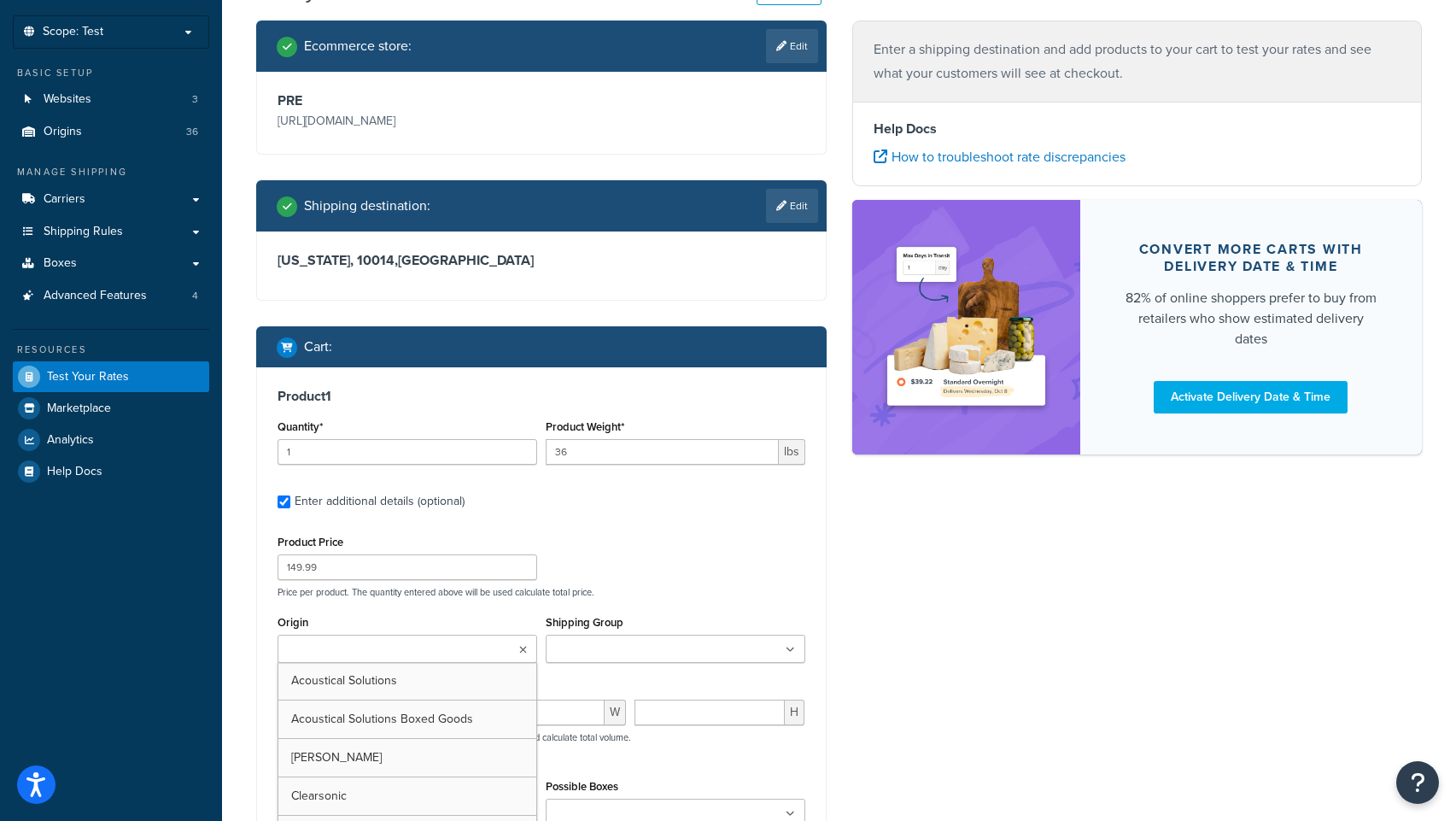
click at [383, 646] on input "Origin" at bounding box center [358, 649] width 151 height 18
type input "ru"
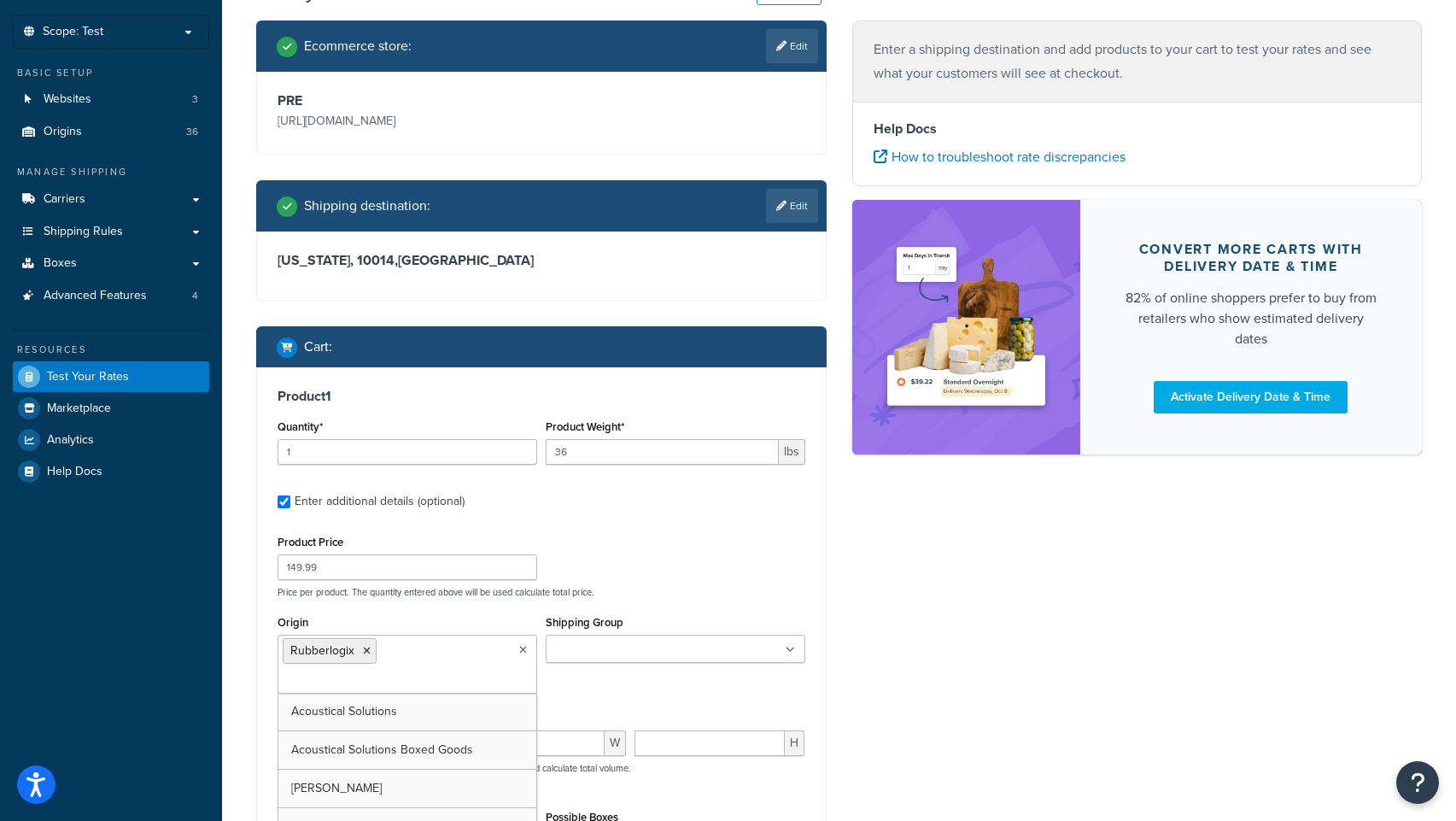
click at [615, 656] on input "Shipping Group" at bounding box center [627, 649] width 151 height 18
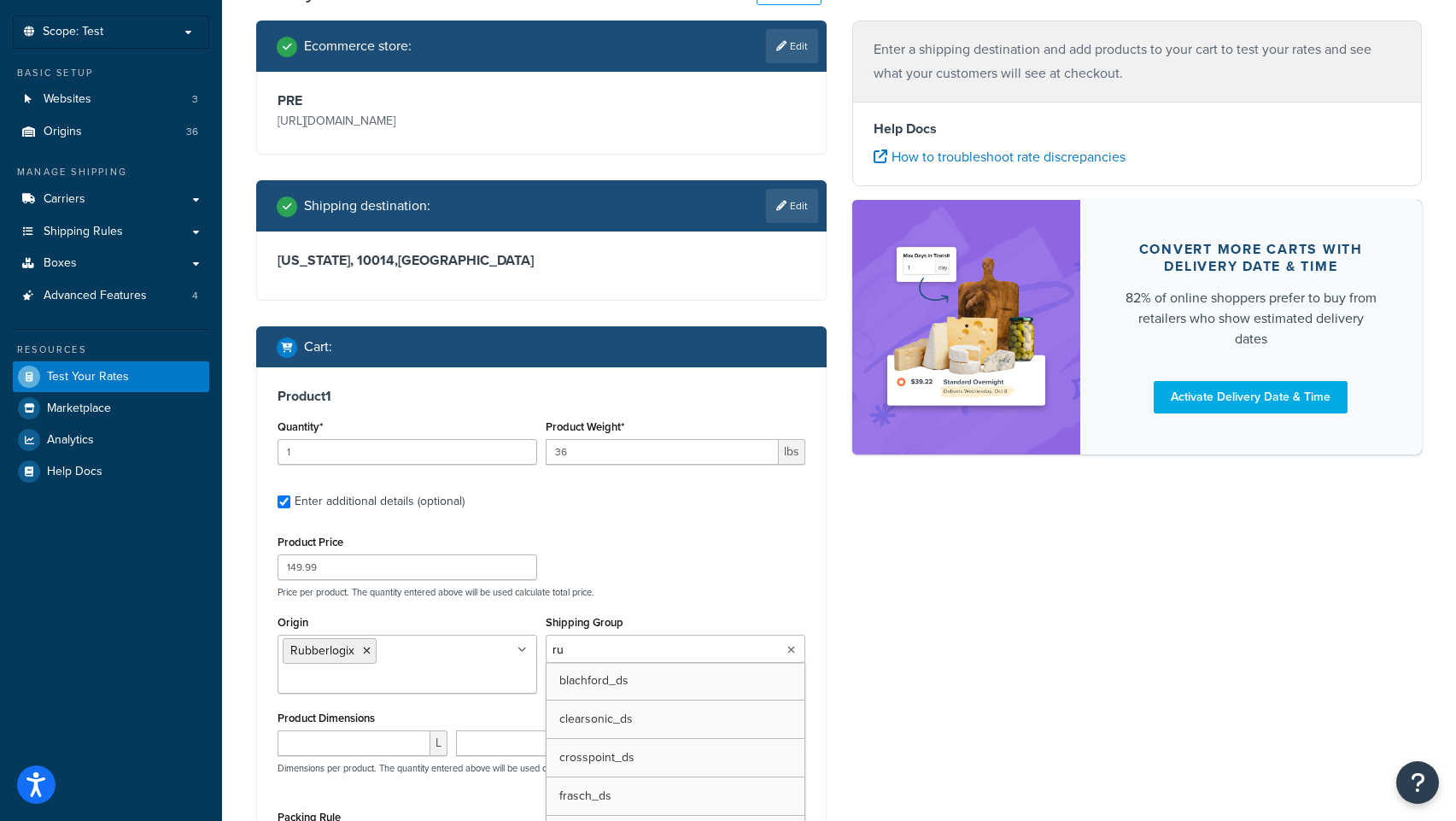
type input "rub"
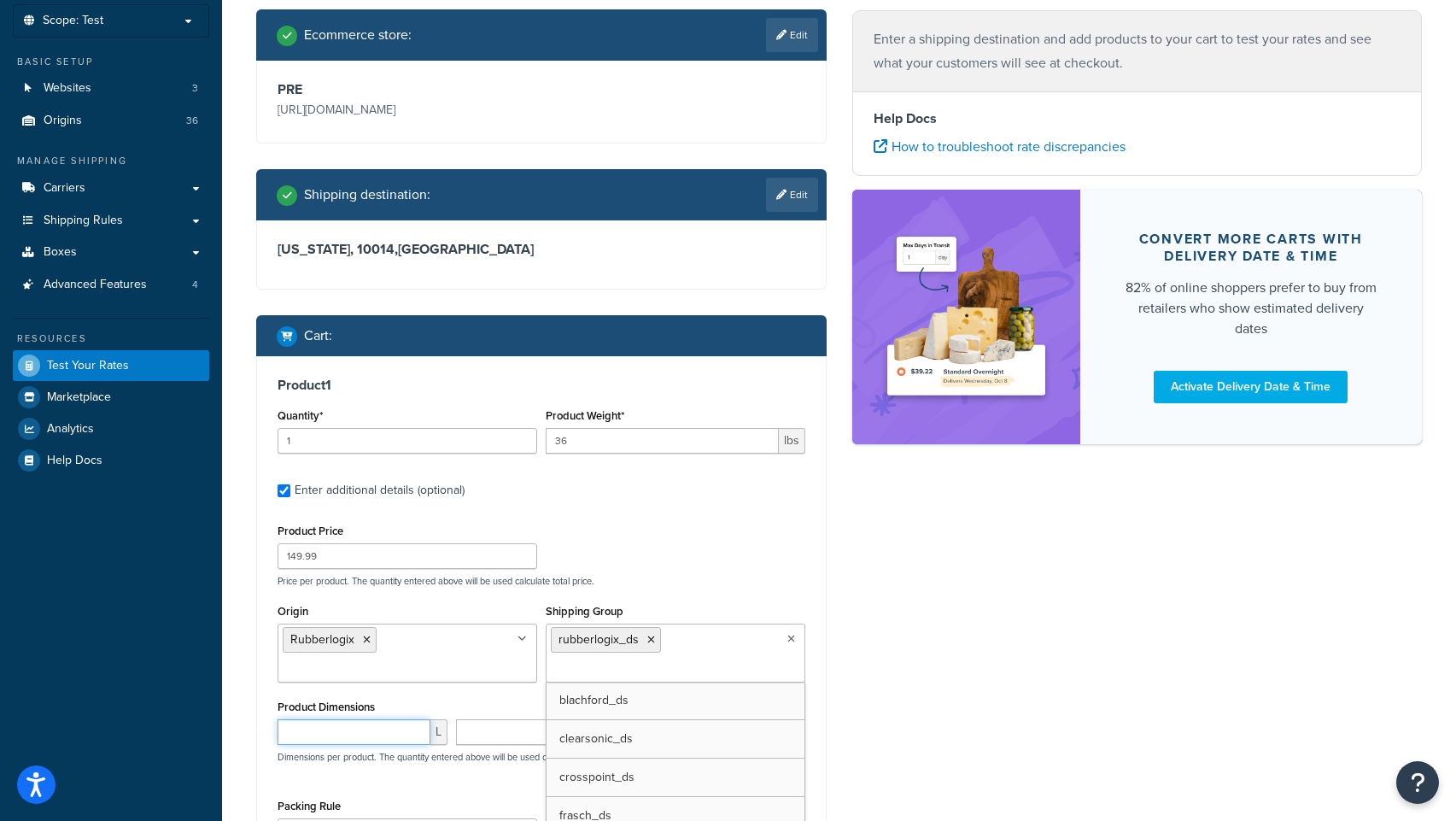
click at [332, 742] on input "number" at bounding box center [355, 732] width 153 height 25
type input "48"
type input "6"
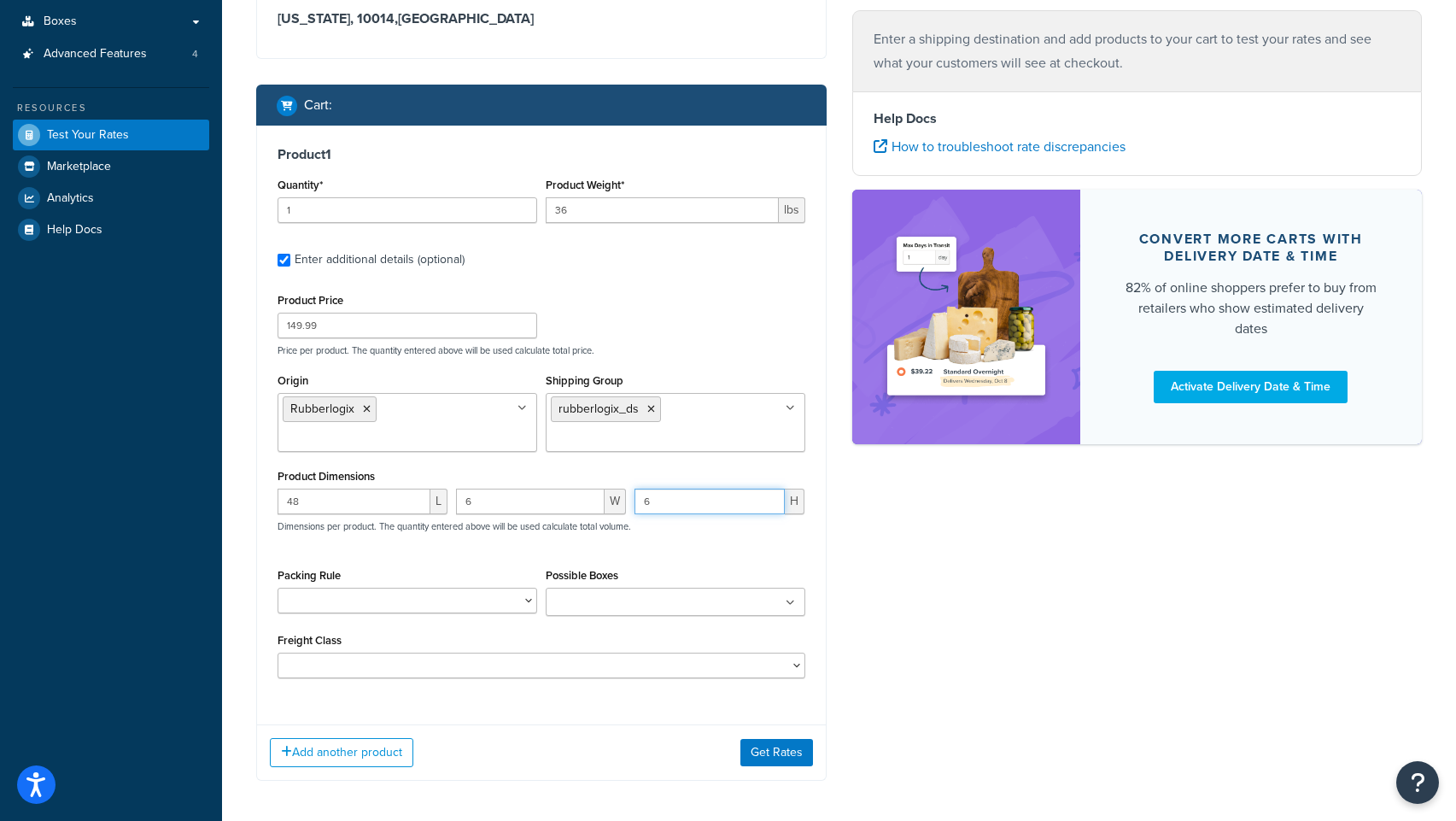
scroll to position [400, 0]
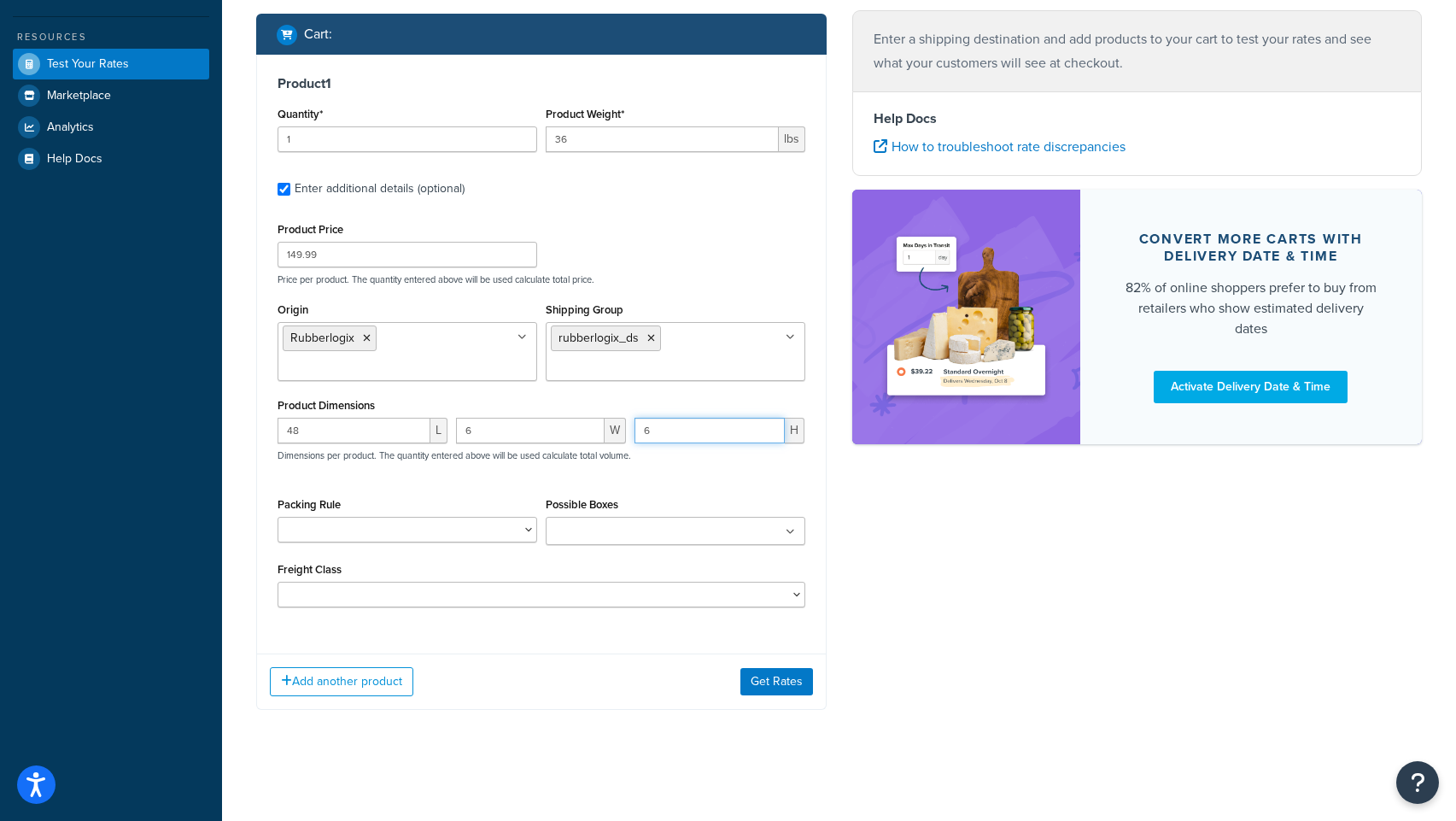
type input "6"
click at [624, 525] on input "Possible Boxes" at bounding box center [627, 532] width 151 height 18
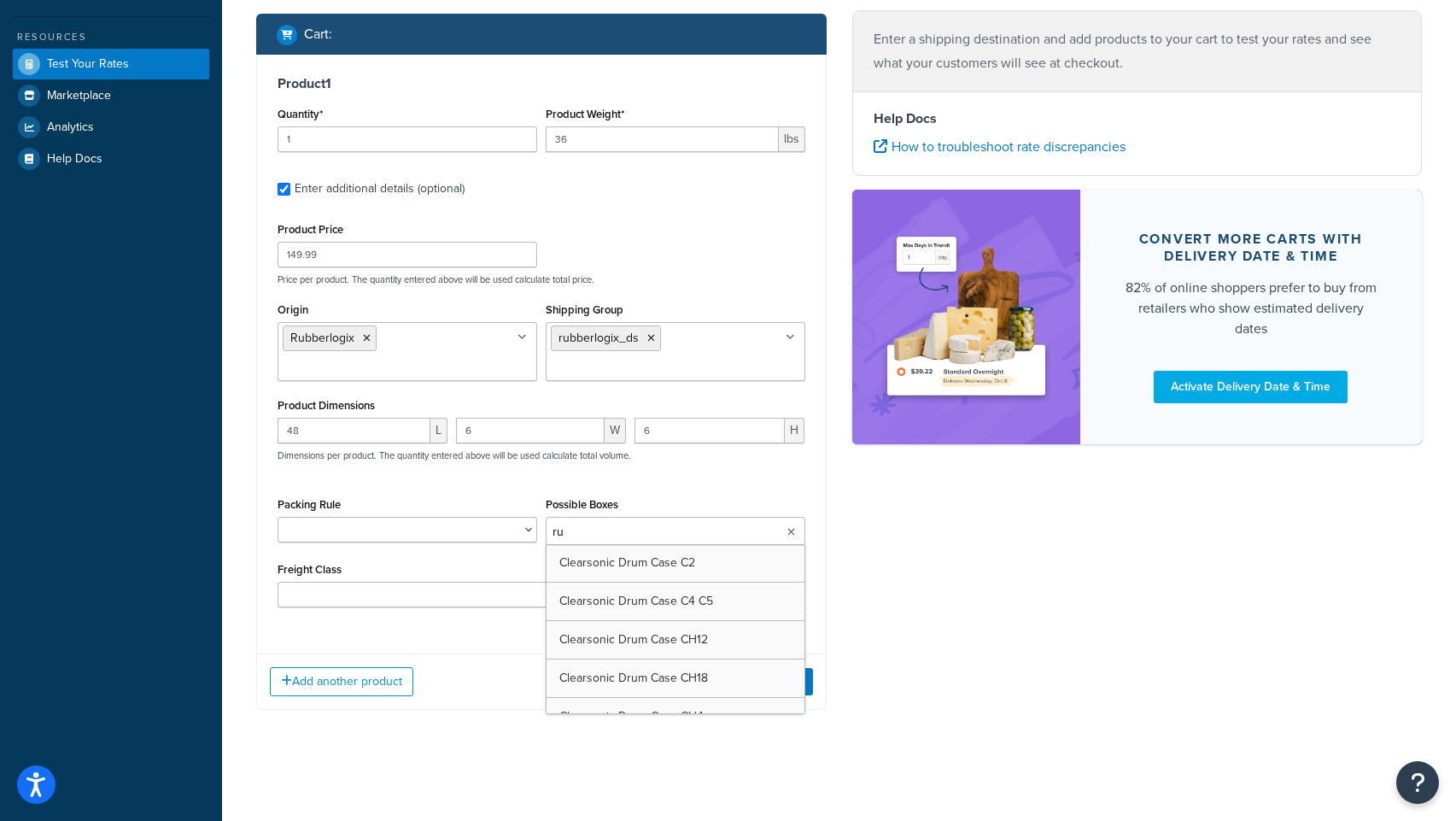
type input "rub"
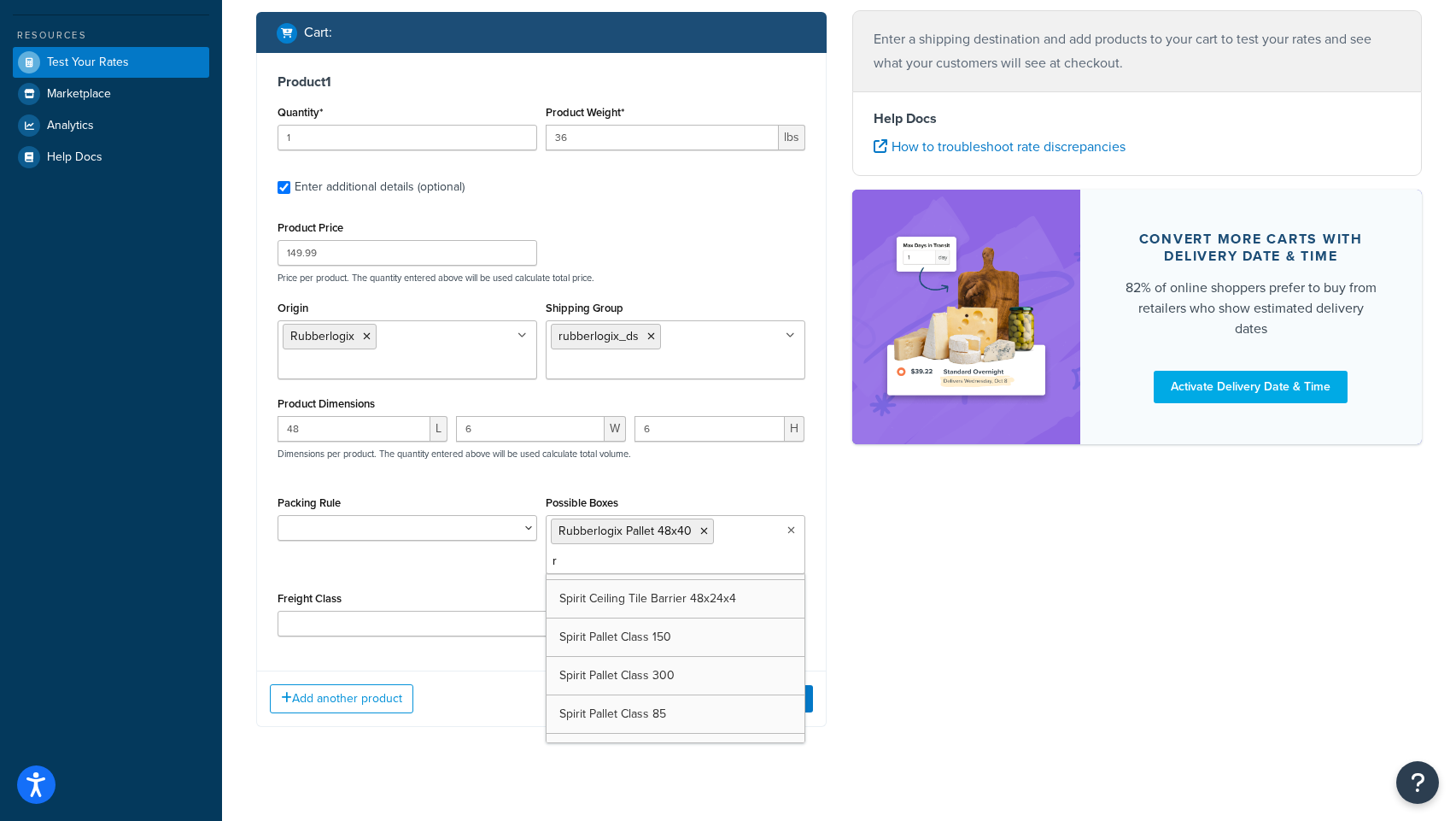
scroll to position [55, 0]
type input "rub"
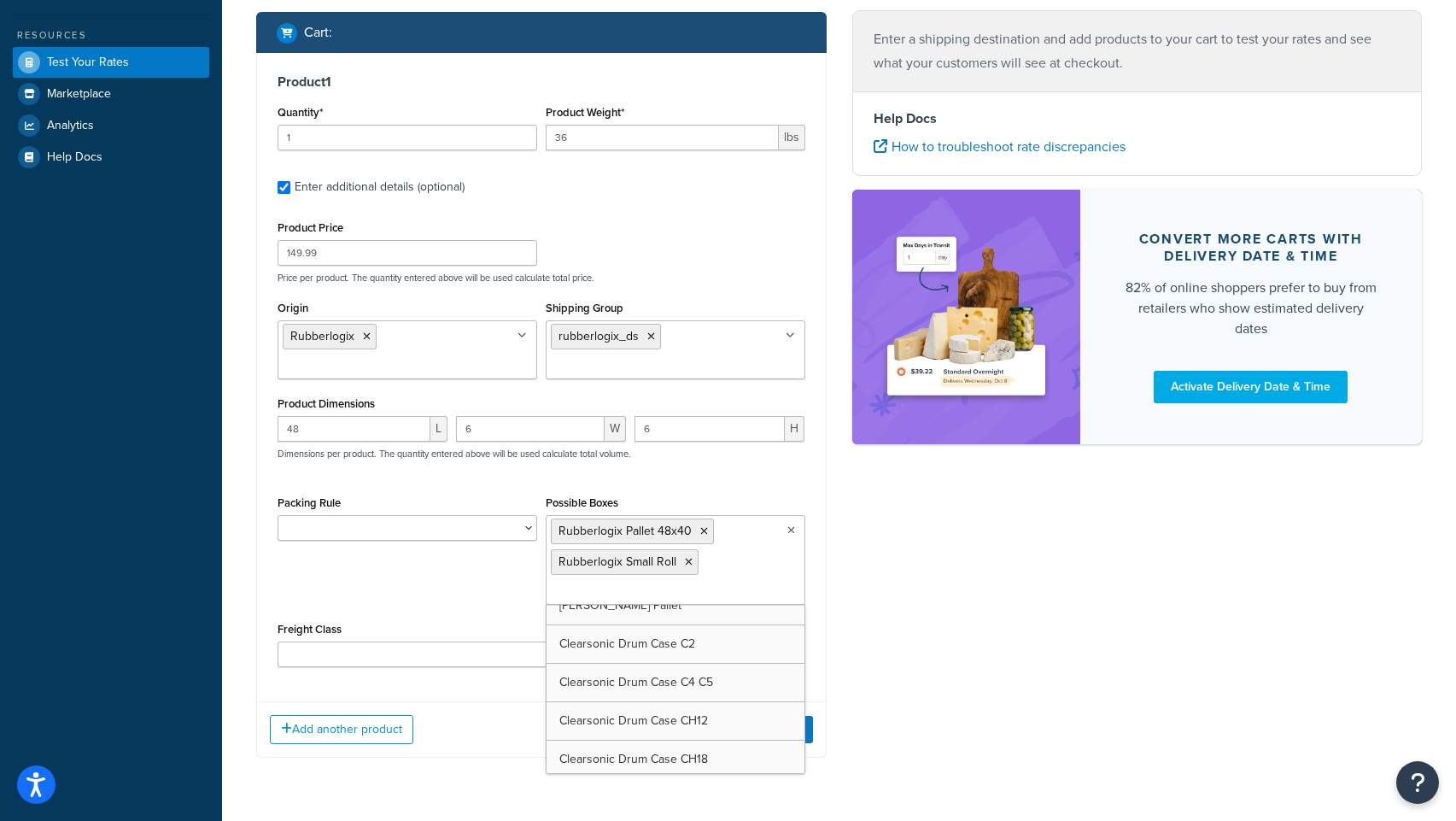
scroll to position [2401, 0]
type input "rub"
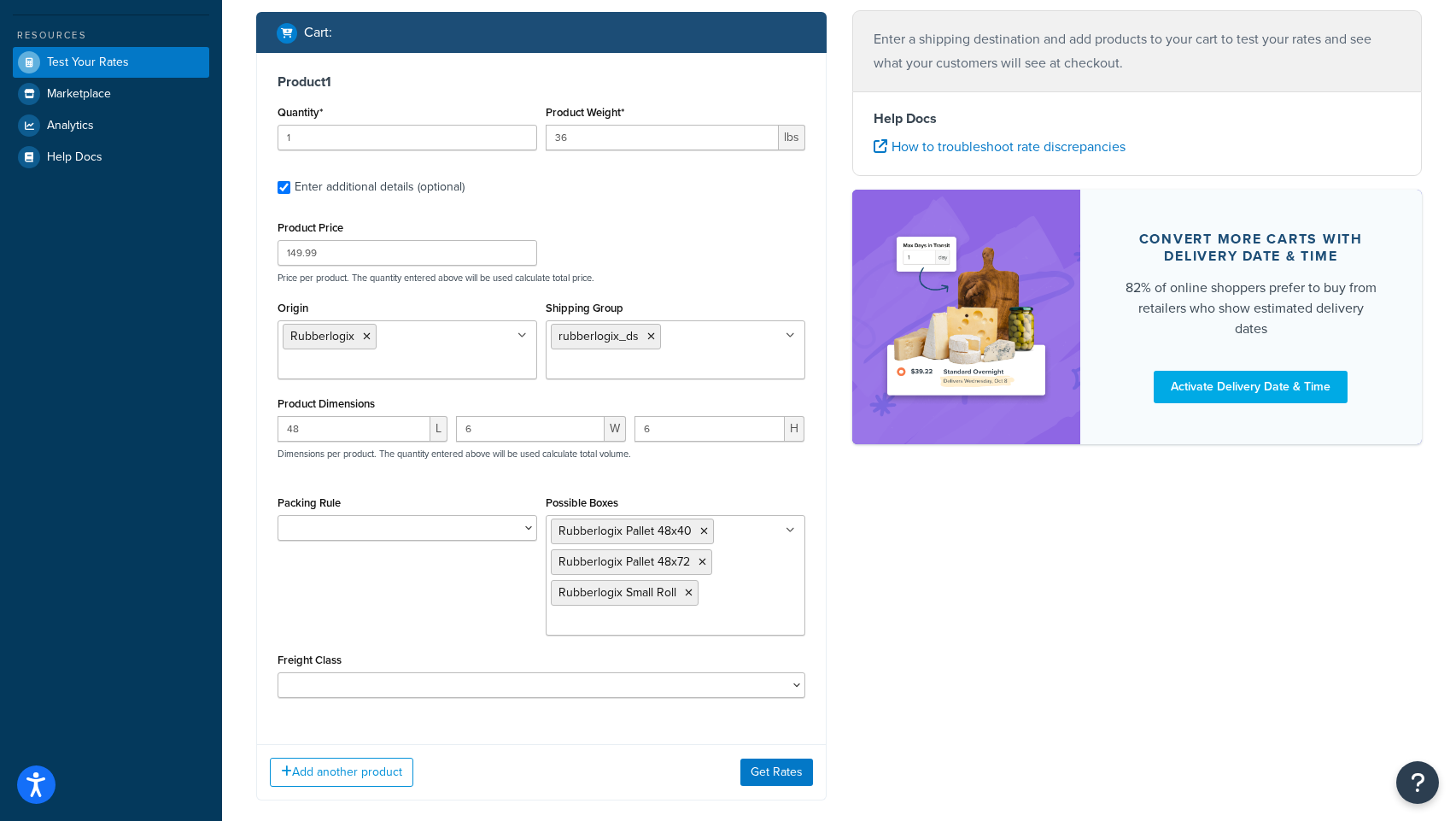
click at [923, 660] on div "Ecommerce store : Edit PRE [URL][DOMAIN_NAME] Shipping destination : Edit [US_S…" at bounding box center [839, 267] width 1192 height 1121
click at [553, 687] on select "50 55 60 65 70 77.5 85 92.5 100 110 125 150 175 200 250 300 400 500" at bounding box center [542, 685] width 528 height 25
select select "70"
click at [278, 675] on select "50 55 60 65 70 77.5 85 92.5 100 110 125 150 175 200 250 300 400 500" at bounding box center [542, 685] width 528 height 25
click at [784, 773] on button "Get Rates" at bounding box center [776, 773] width 73 height 27
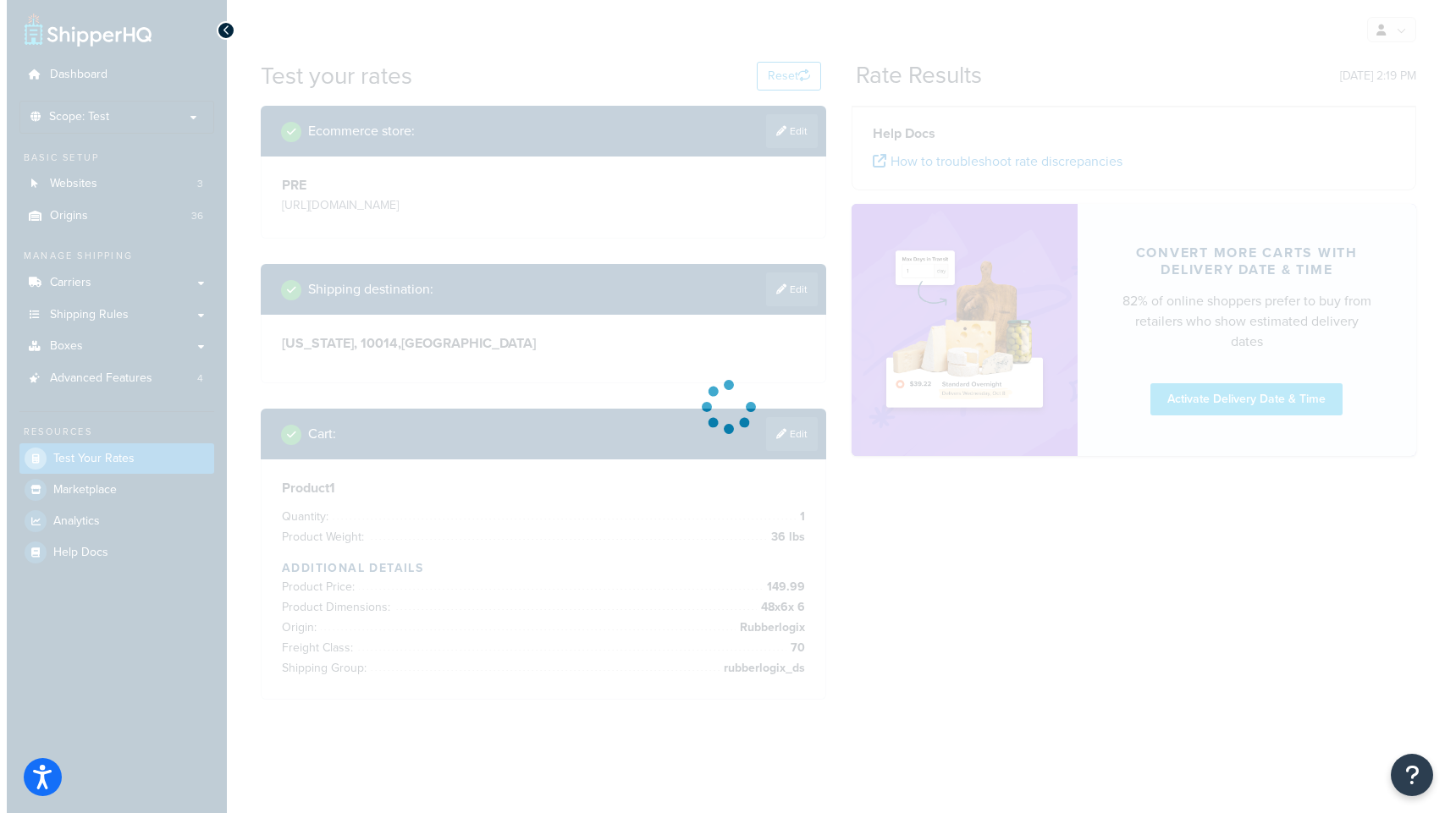
scroll to position [0, 0]
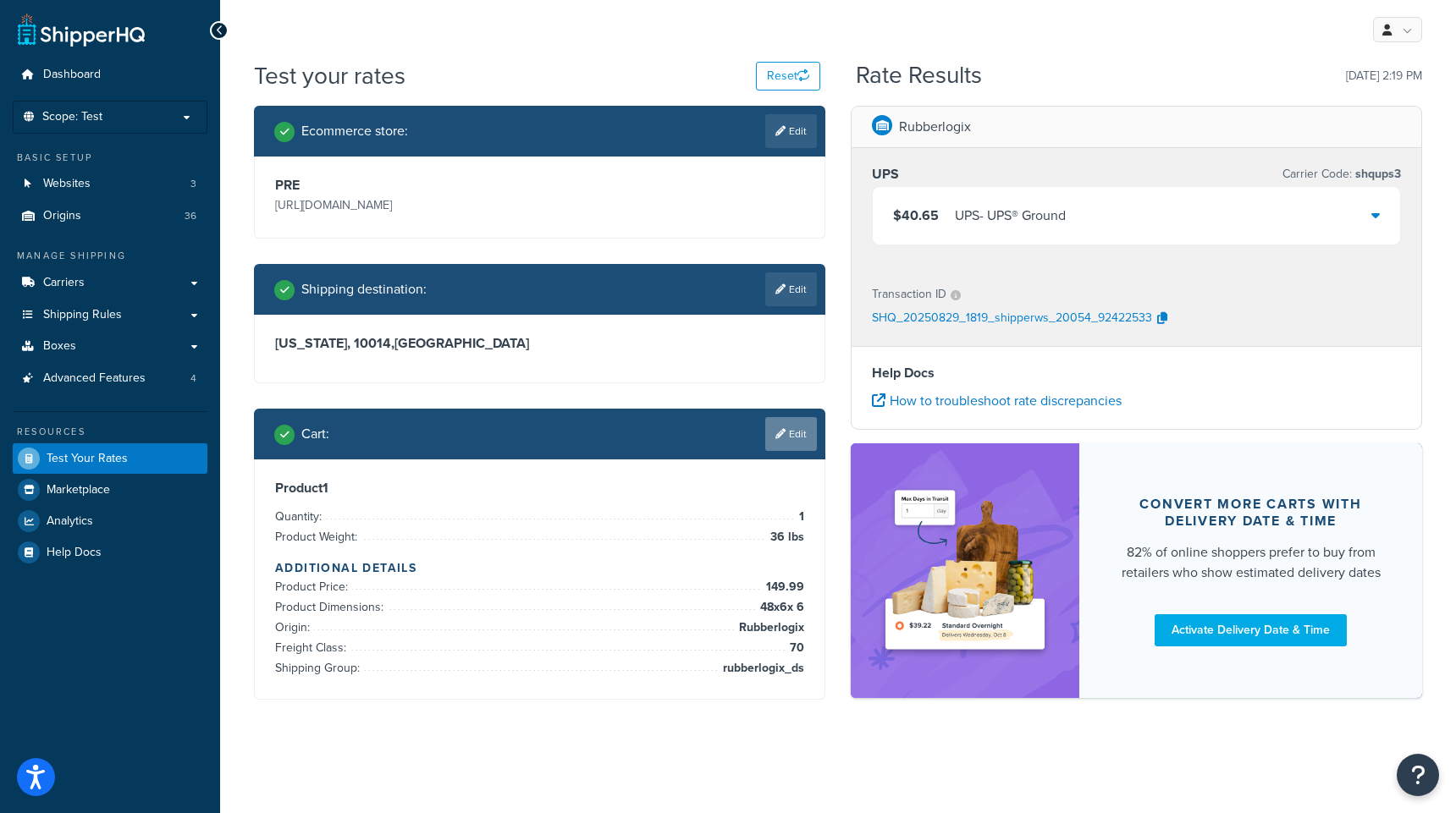
click at [797, 438] on link "Edit" at bounding box center [791, 434] width 52 height 34
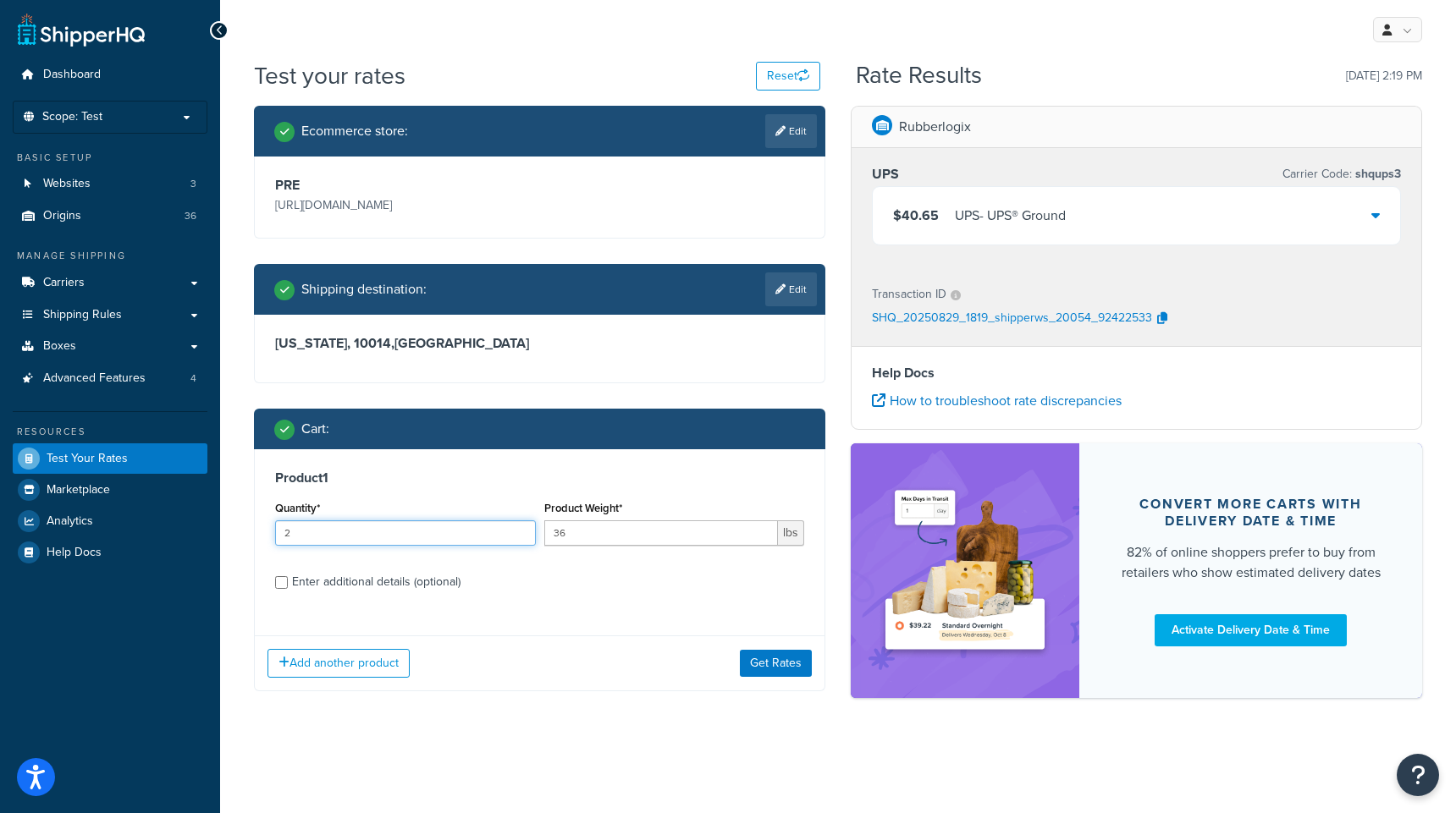
click at [520, 525] on input "2" at bounding box center [406, 533] width 261 height 25
click at [520, 525] on input "3" at bounding box center [406, 533] width 261 height 25
type input "4"
click at [520, 525] on input "4" at bounding box center [406, 533] width 261 height 25
click at [793, 674] on button "Get Rates" at bounding box center [776, 663] width 72 height 27
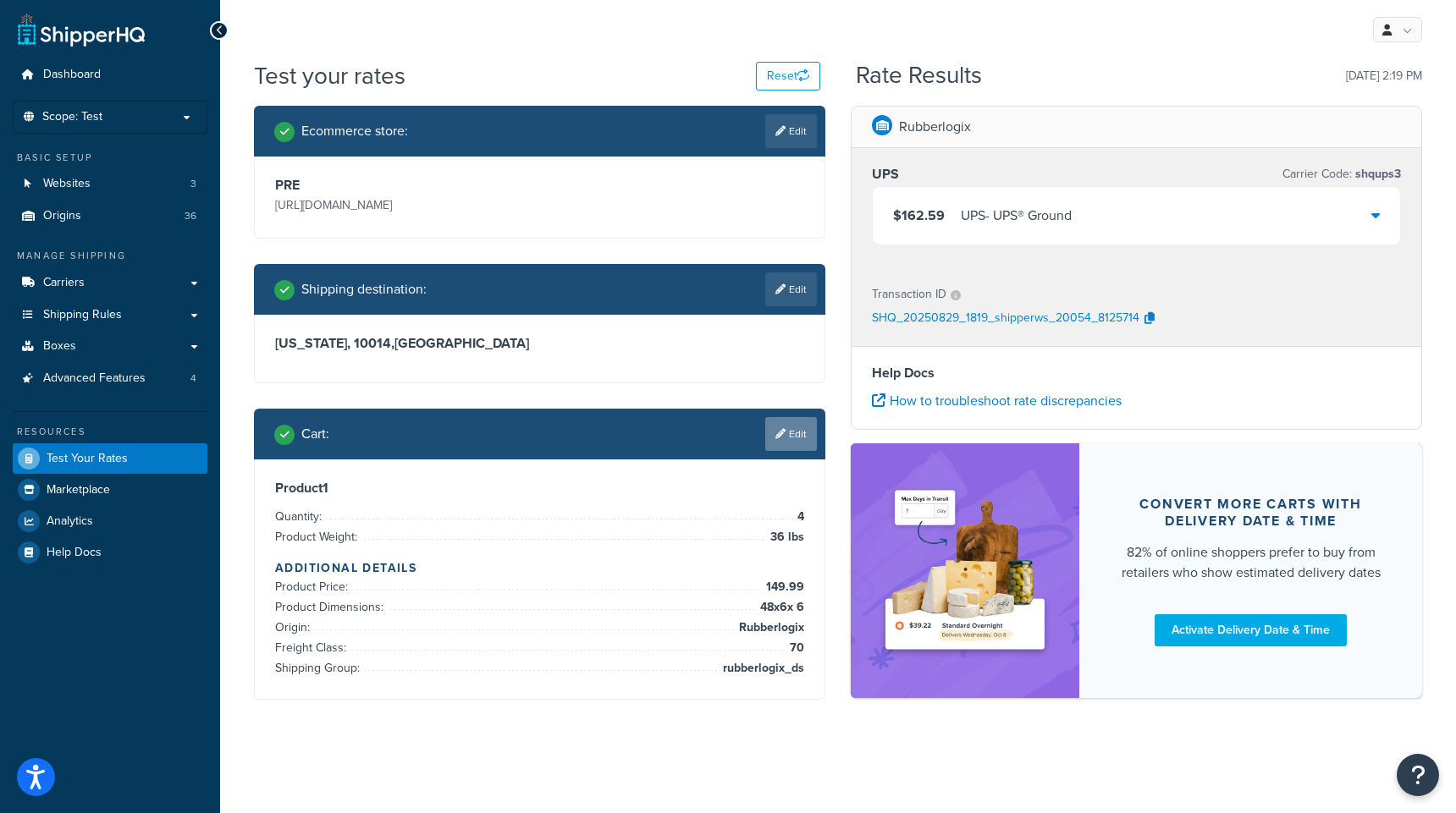
click at [793, 435] on link "Edit" at bounding box center [791, 434] width 52 height 34
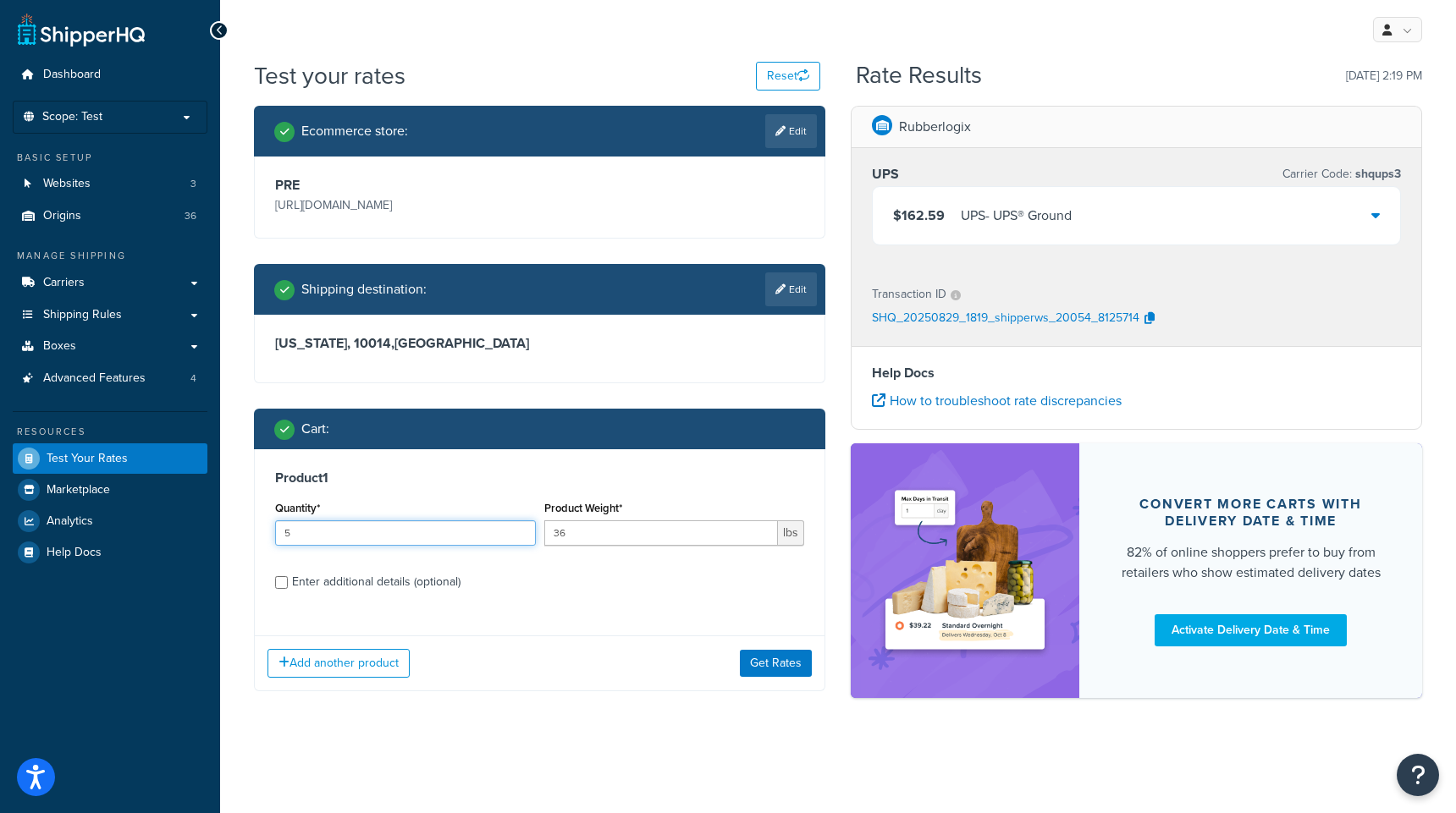
type input "5"
click at [520, 526] on input "5" at bounding box center [406, 533] width 261 height 25
click at [776, 662] on button "Get Rates" at bounding box center [776, 663] width 72 height 27
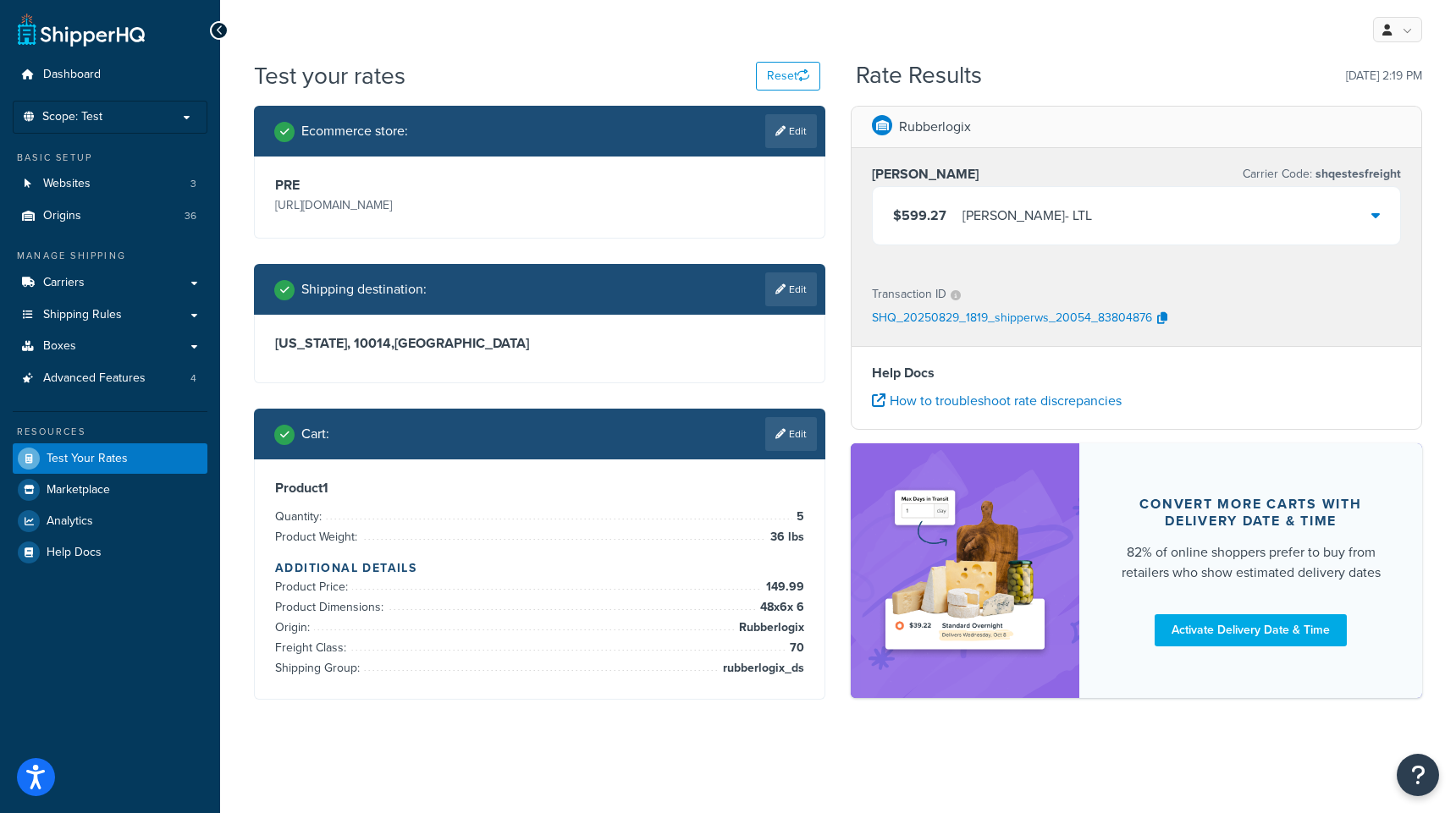
click at [1183, 227] on div "$599.27 [PERSON_NAME] - LTL" at bounding box center [1136, 216] width 527 height 58
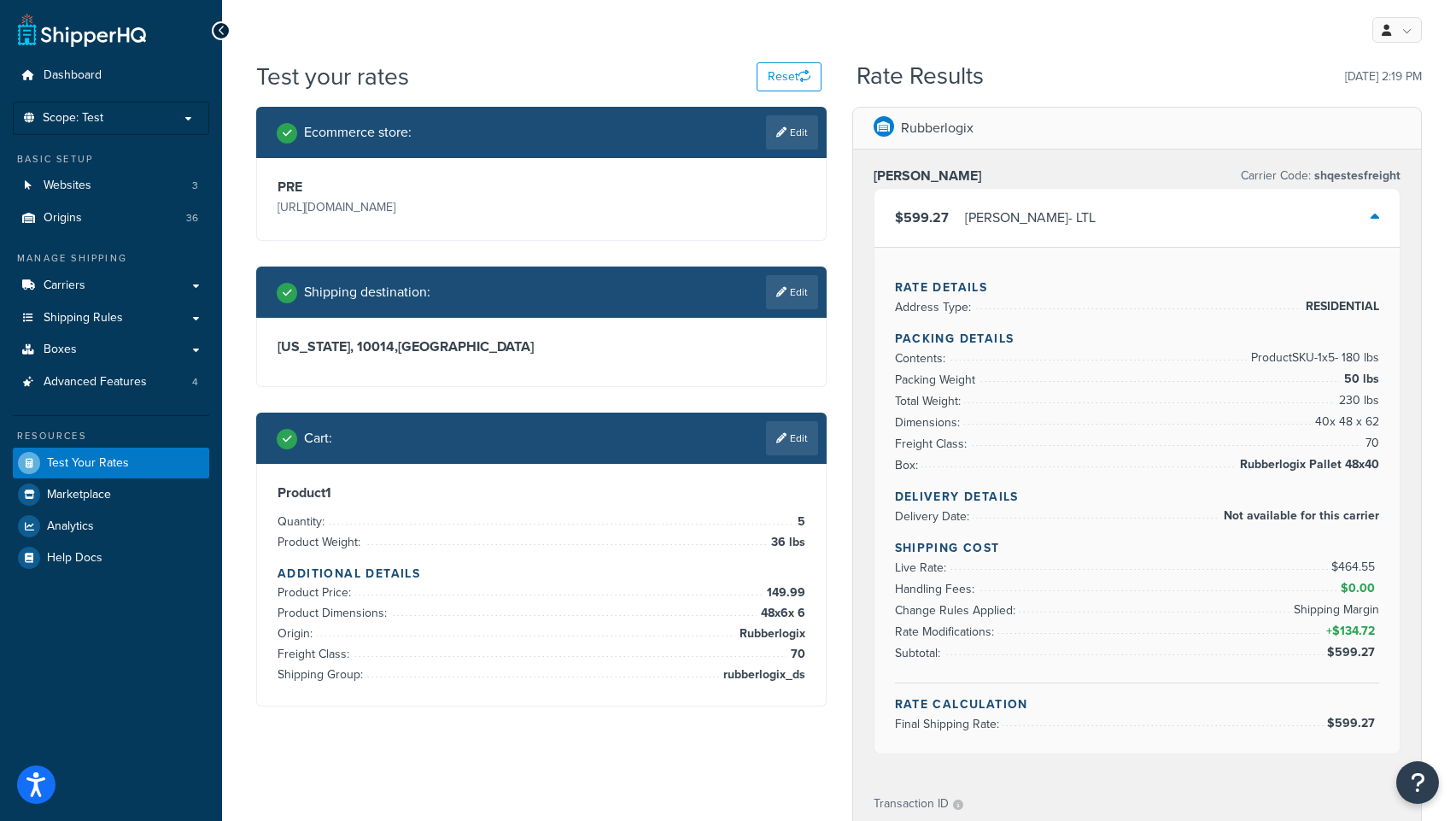
click at [1193, 229] on div "$599.27 [PERSON_NAME] - LTL" at bounding box center [1137, 218] width 526 height 58
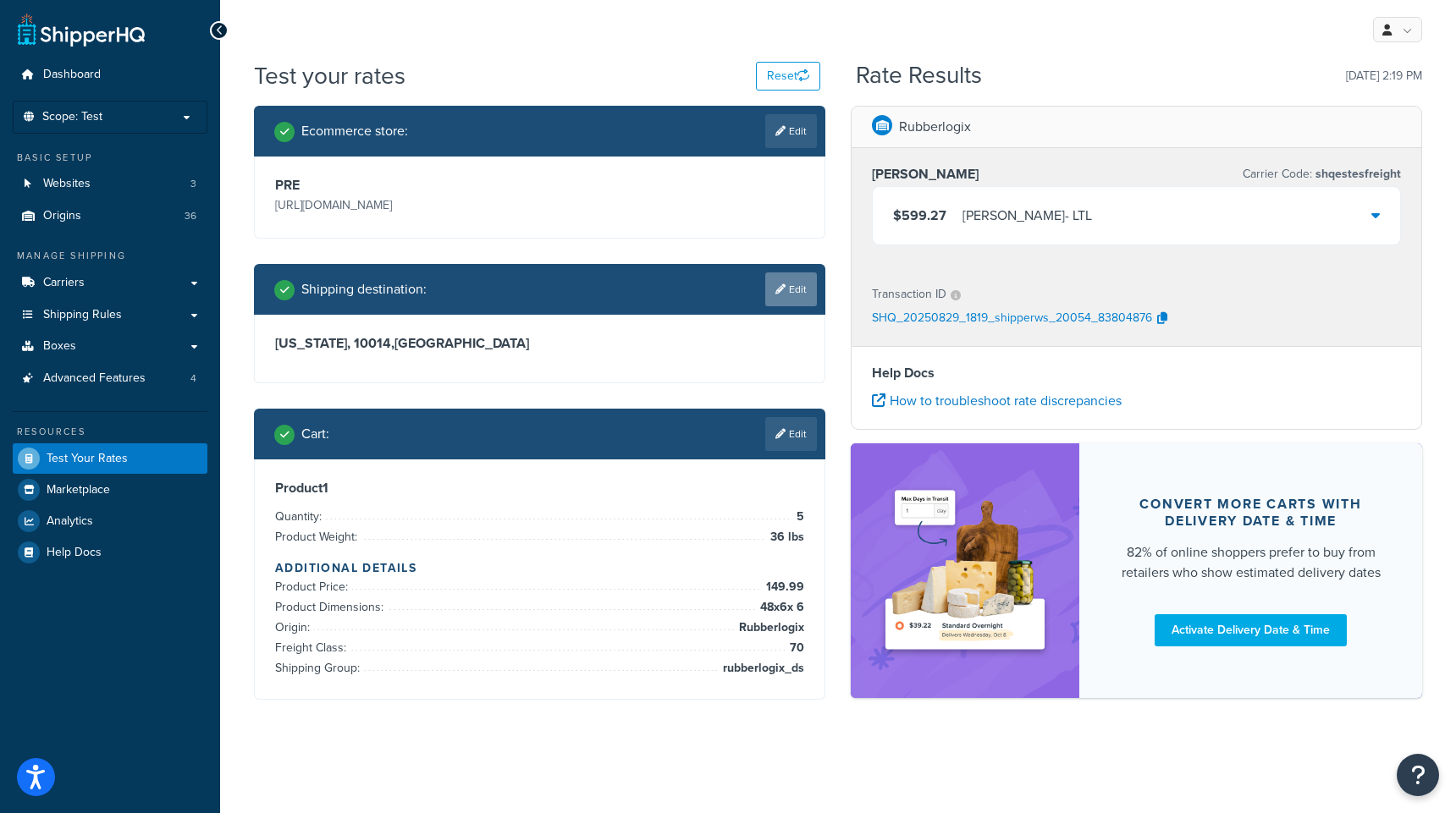
click at [799, 287] on link "Edit" at bounding box center [791, 289] width 52 height 34
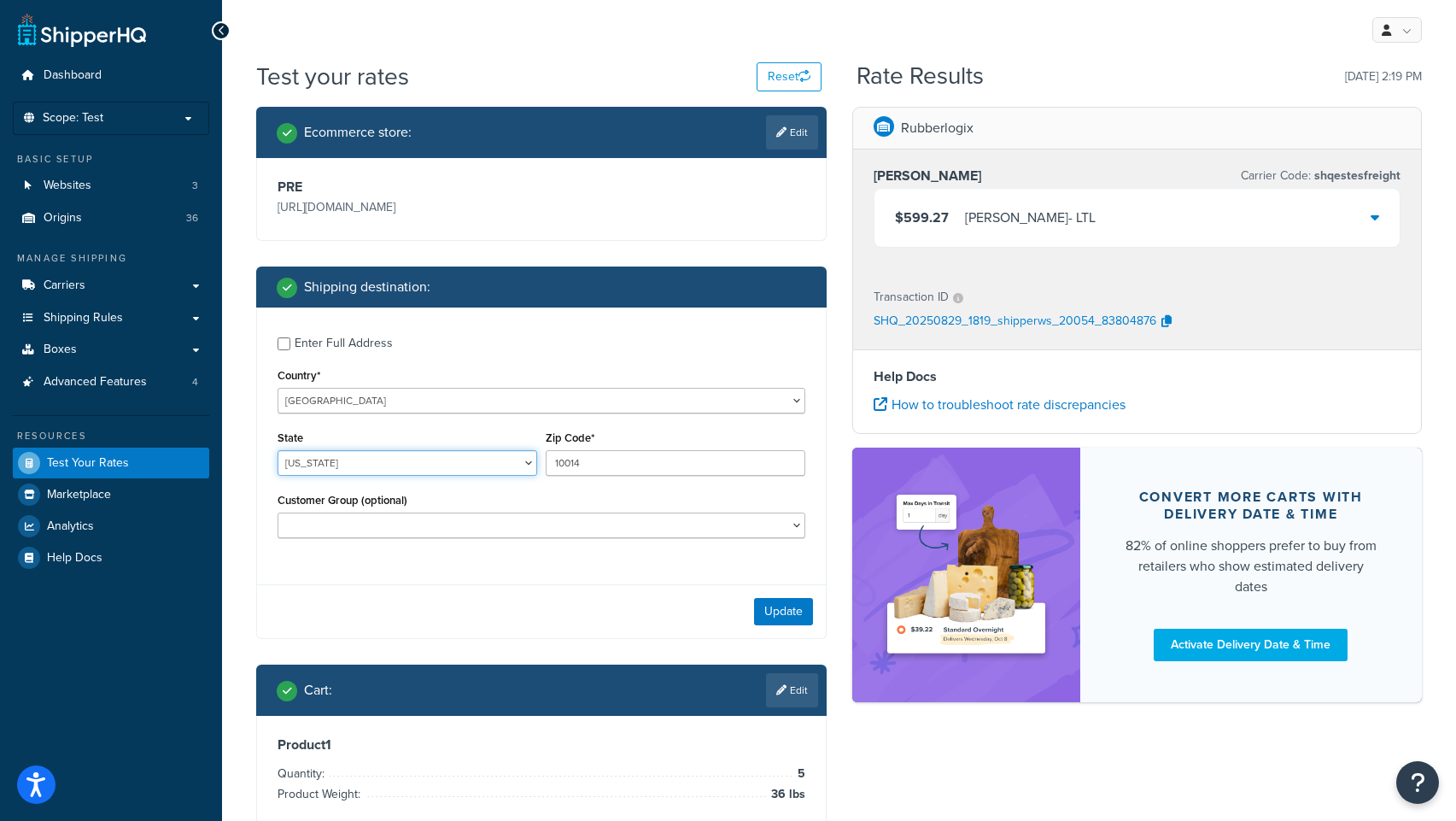
click at [415, 466] on select "[US_STATE] [US_STATE] [US_STATE] [US_STATE] [US_STATE] Armed Forces Americas Ar…" at bounding box center [408, 463] width 260 height 25
select select "MA"
click at [278, 451] on select "[US_STATE] [US_STATE] [US_STATE] [US_STATE] [US_STATE] Armed Forces Americas Ar…" at bounding box center [408, 463] width 260 height 25
click at [573, 458] on input "10014" at bounding box center [675, 463] width 260 height 25
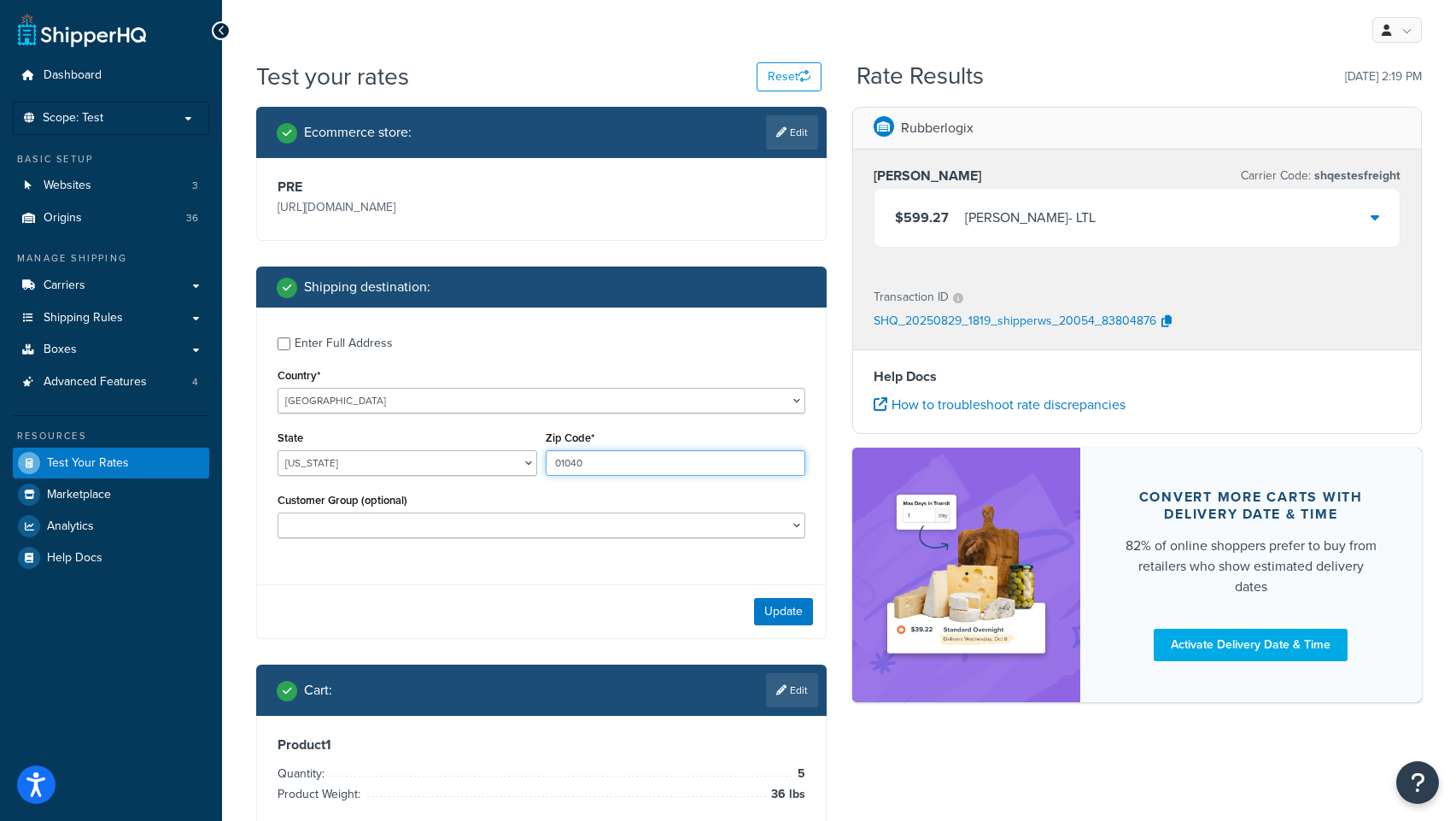
type input "01040"
click at [488, 581] on div "Enter Full Address Country* [GEOGRAPHIC_DATA] [GEOGRAPHIC_DATA] [GEOGRAPHIC_DAT…" at bounding box center [541, 473] width 571 height 332
click at [777, 610] on button "Update" at bounding box center [783, 612] width 59 height 27
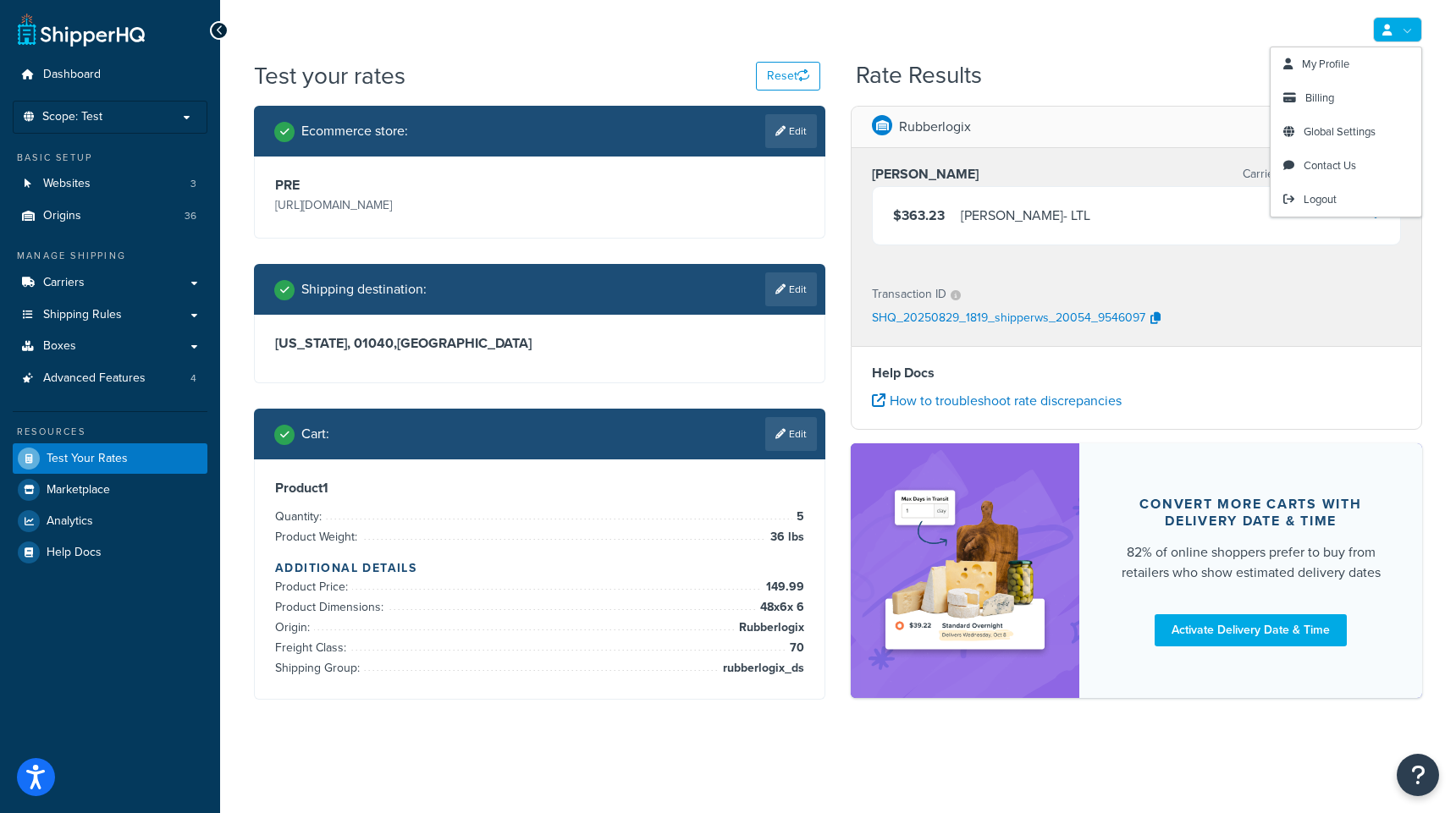
click at [1414, 31] on link at bounding box center [1397, 30] width 49 height 25
click at [1309, 203] on span "Logout" at bounding box center [1321, 199] width 33 height 16
